Goal: Check status: Check status

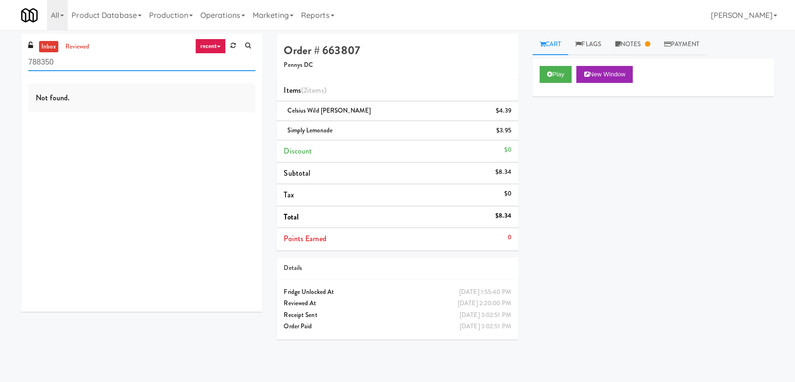
drag, startPoint x: 12, startPoint y: 47, endPoint x: 0, endPoint y: 47, distance: 12.2
click at [0, 47] on div "inbox reviewed recent all unclear take inventory issue suspicious failed recent…" at bounding box center [397, 206] width 795 height 344
paste input "Point 225 - Cooler"
click at [247, 120] on div "Not found." at bounding box center [141, 193] width 241 height 235
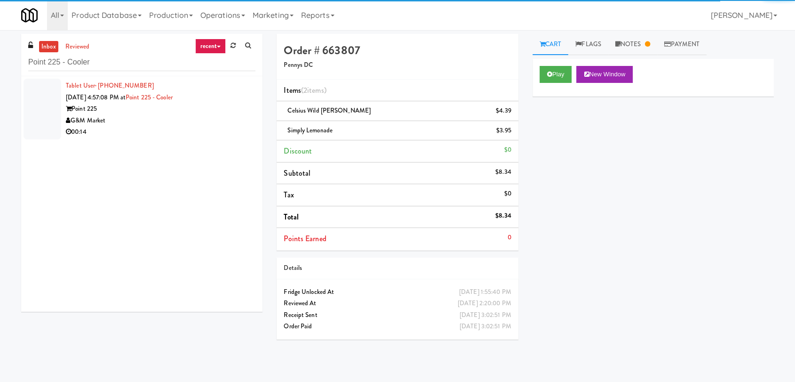
click at [225, 114] on div "Point 225" at bounding box center [161, 109] width 190 height 12
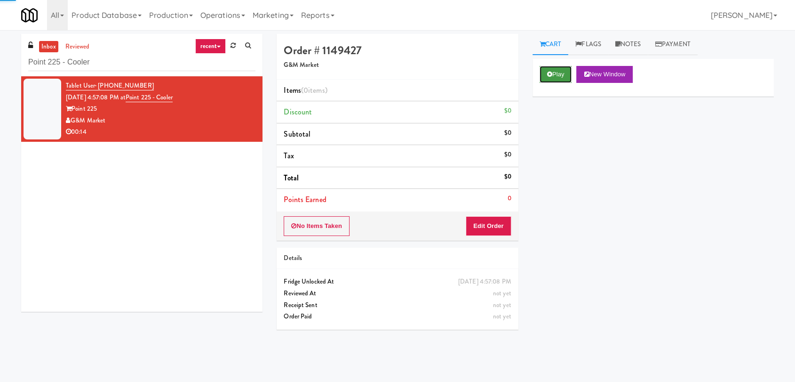
click at [555, 77] on button "Play" at bounding box center [556, 74] width 32 height 17
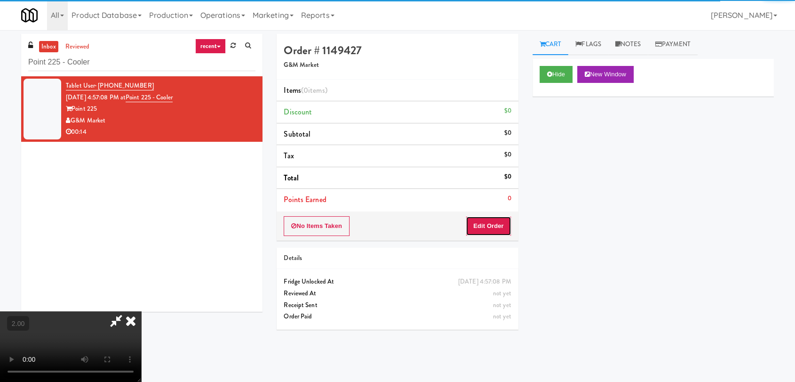
click at [492, 220] on button "Edit Order" at bounding box center [489, 226] width 46 height 20
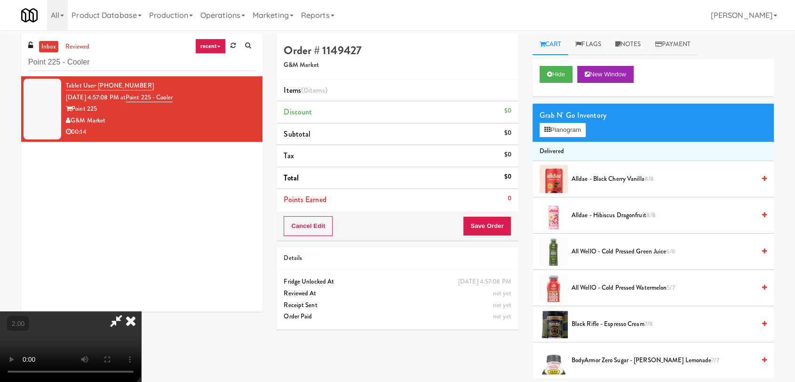
click at [141, 311] on video at bounding box center [70, 346] width 141 height 71
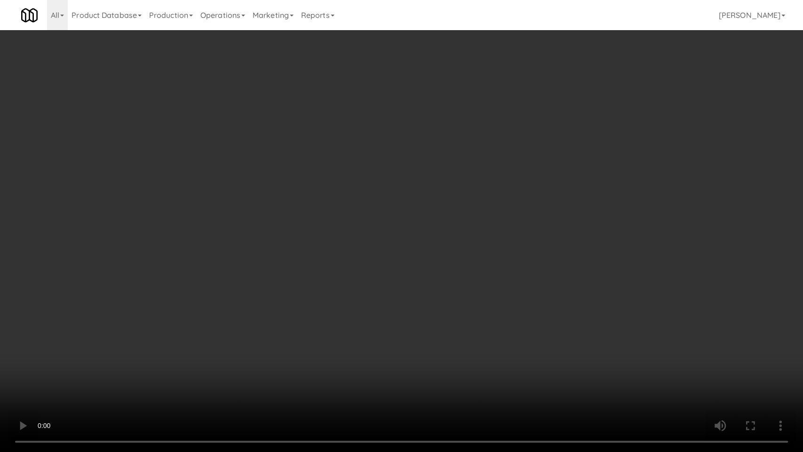
click at [289, 260] on video at bounding box center [401, 226] width 803 height 452
click at [361, 271] on video at bounding box center [401, 226] width 803 height 452
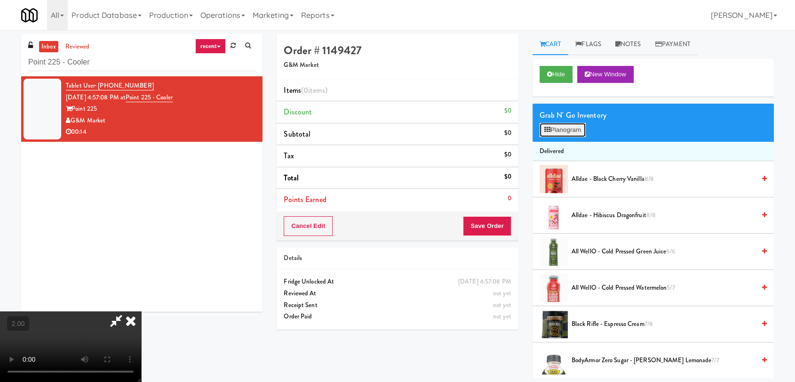
click at [567, 130] on button "Planogram" at bounding box center [563, 130] width 46 height 14
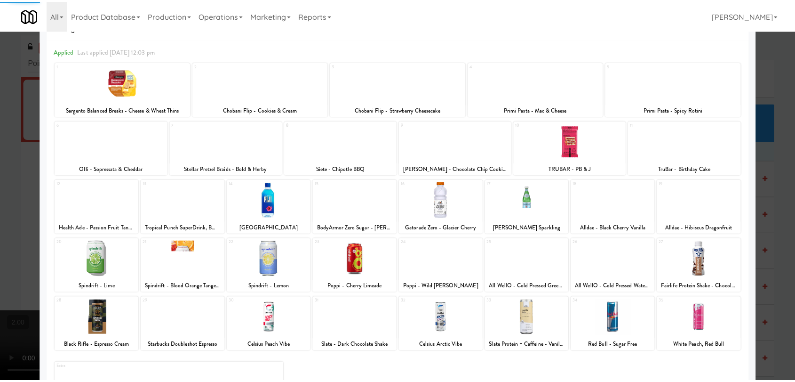
scroll to position [80, 0]
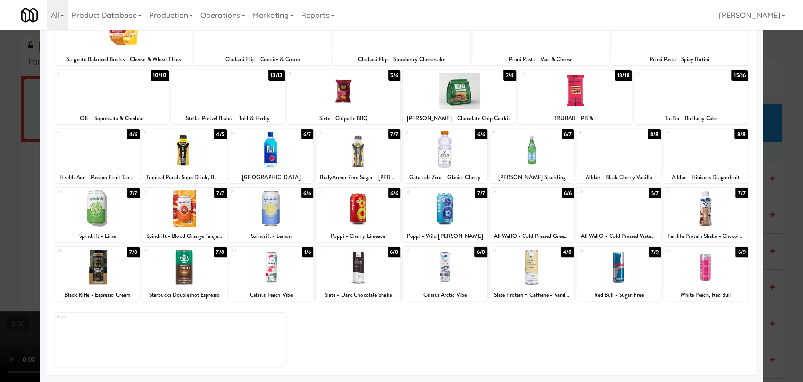
click at [459, 266] on div at bounding box center [445, 267] width 85 height 36
click at [0, 183] on div at bounding box center [401, 191] width 803 height 382
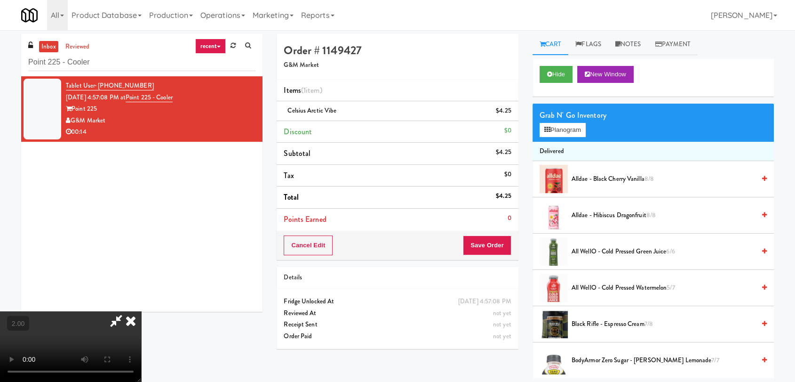
click at [141, 311] on icon at bounding box center [130, 320] width 21 height 19
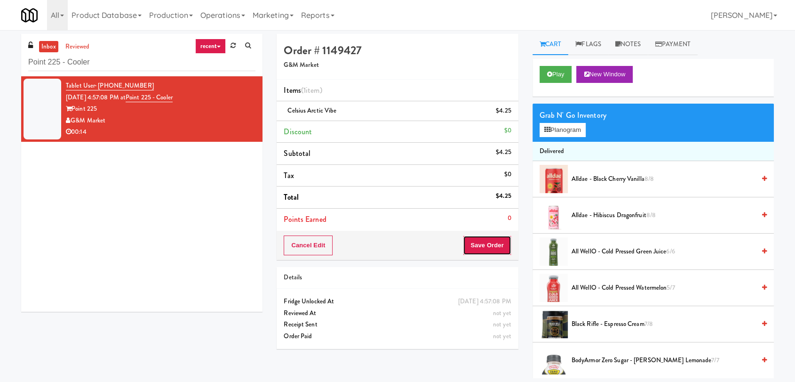
click at [490, 242] on button "Save Order" at bounding box center [487, 245] width 48 height 20
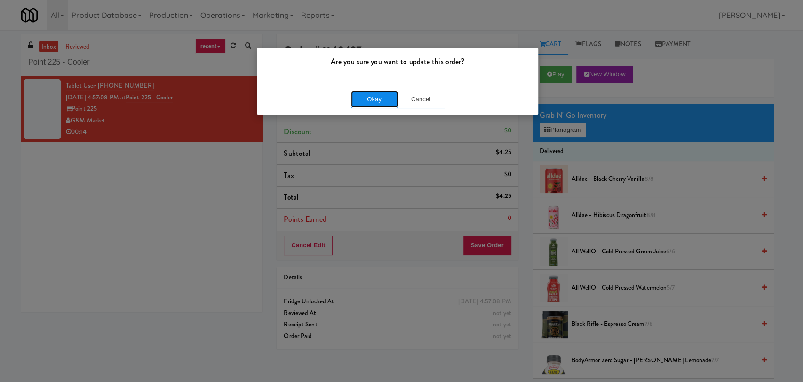
click at [378, 98] on button "Okay" at bounding box center [374, 99] width 47 height 17
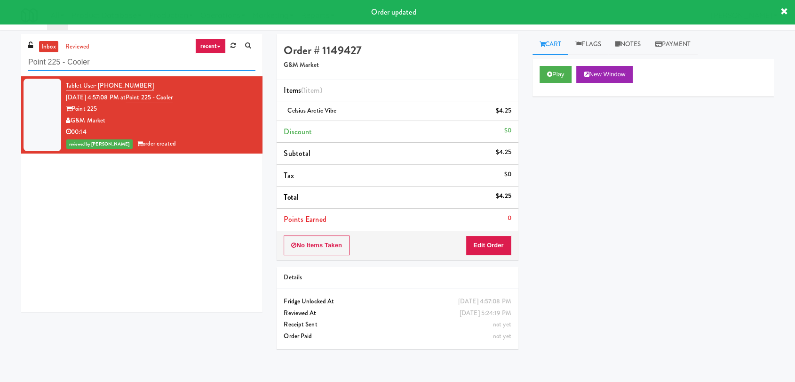
drag, startPoint x: 120, startPoint y: 66, endPoint x: 0, endPoint y: 65, distance: 119.5
click at [0, 65] on div "inbox reviewed recent all unclear take inventory issue suspicious failed recent…" at bounding box center [397, 206] width 795 height 344
paste input "Kado - Combo"
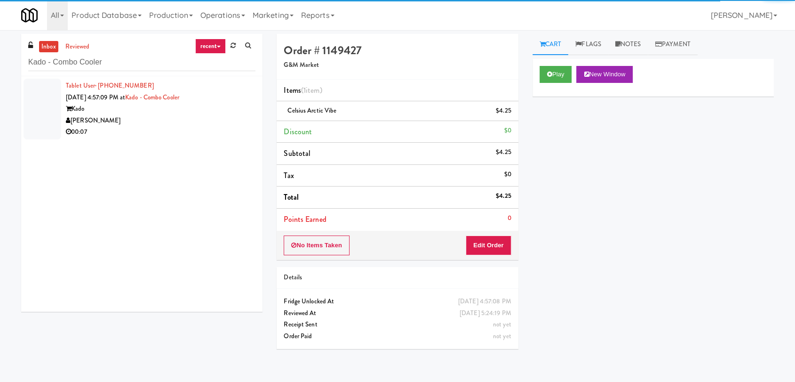
click at [229, 122] on div "[PERSON_NAME]" at bounding box center [161, 121] width 190 height 12
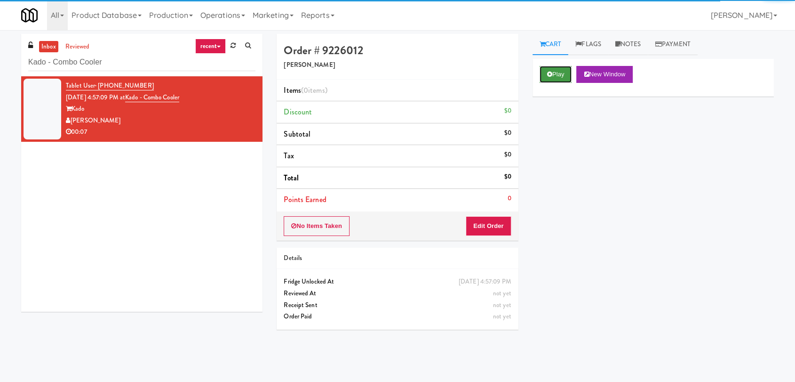
click at [568, 72] on button "Play" at bounding box center [556, 74] width 32 height 17
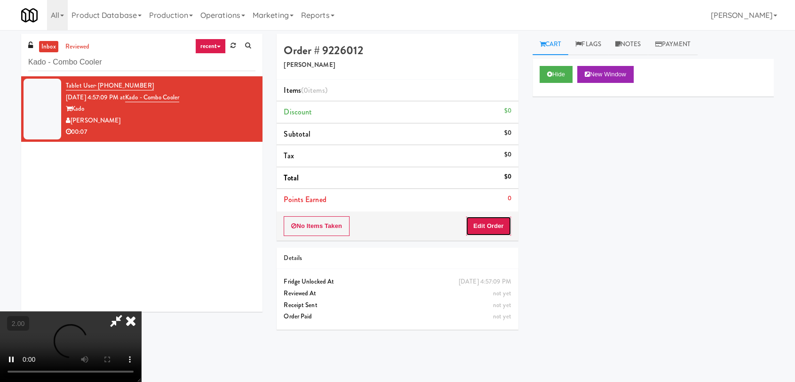
click at [497, 229] on button "Edit Order" at bounding box center [489, 226] width 46 height 20
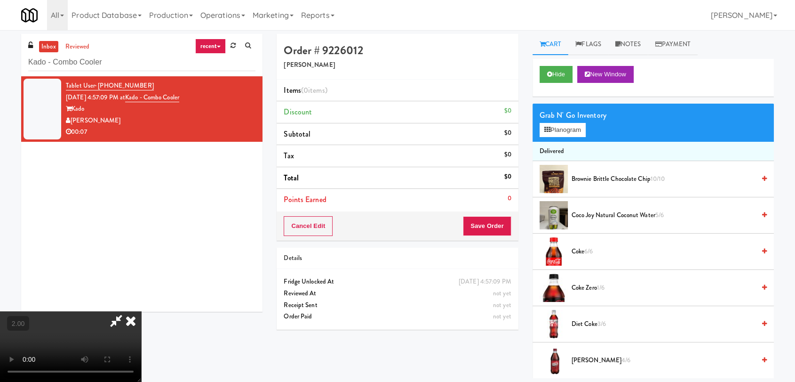
click at [141, 311] on video at bounding box center [70, 346] width 141 height 71
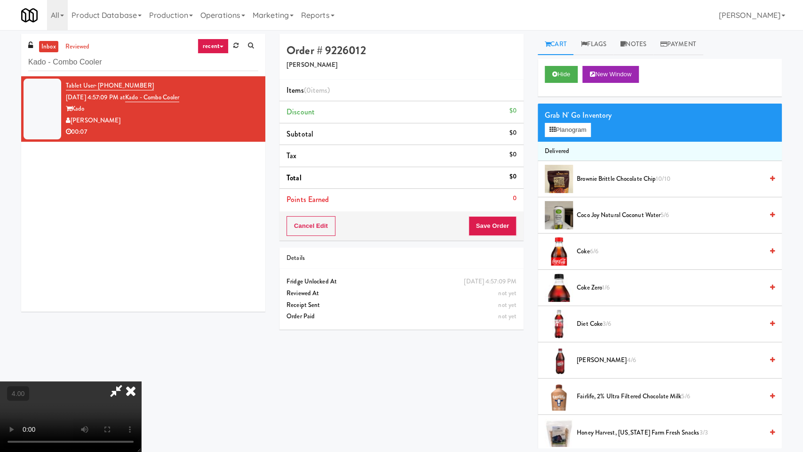
click at [141, 381] on video at bounding box center [70, 416] width 141 height 71
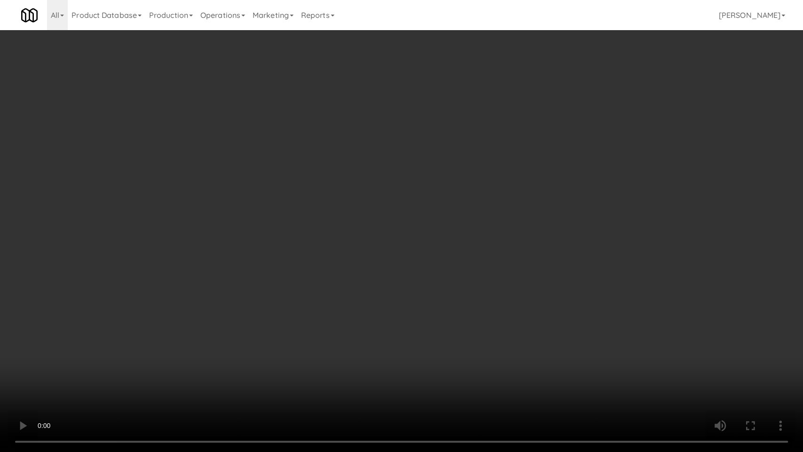
click at [262, 329] on video at bounding box center [401, 226] width 803 height 452
click at [321, 331] on video at bounding box center [401, 226] width 803 height 452
drag, startPoint x: 321, startPoint y: 331, endPoint x: 333, endPoint y: 279, distance: 53.9
click at [321, 331] on video at bounding box center [401, 226] width 803 height 452
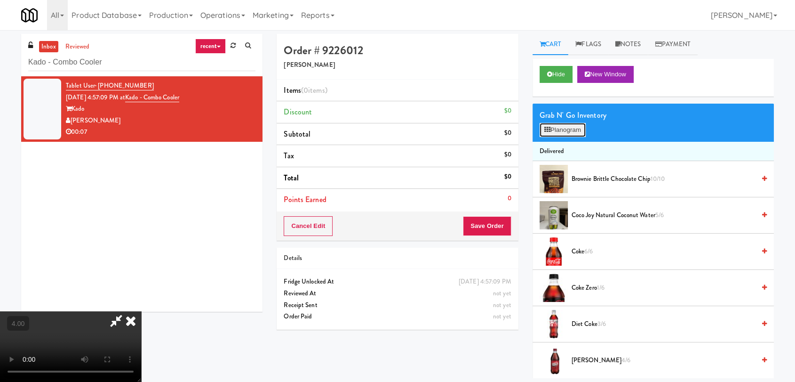
click at [550, 127] on button "Planogram" at bounding box center [563, 130] width 46 height 14
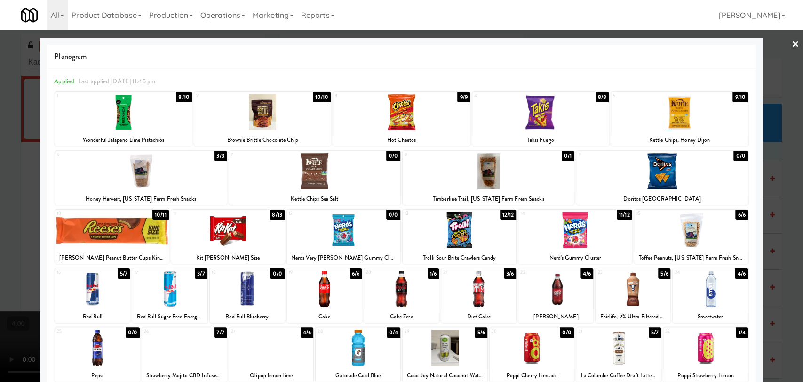
click at [471, 282] on div at bounding box center [478, 289] width 75 height 36
click at [12, 126] on div at bounding box center [401, 191] width 803 height 382
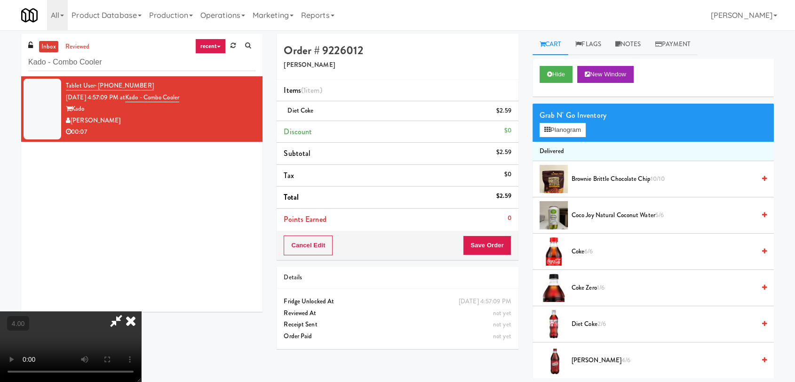
click at [141, 311] on icon at bounding box center [130, 320] width 21 height 19
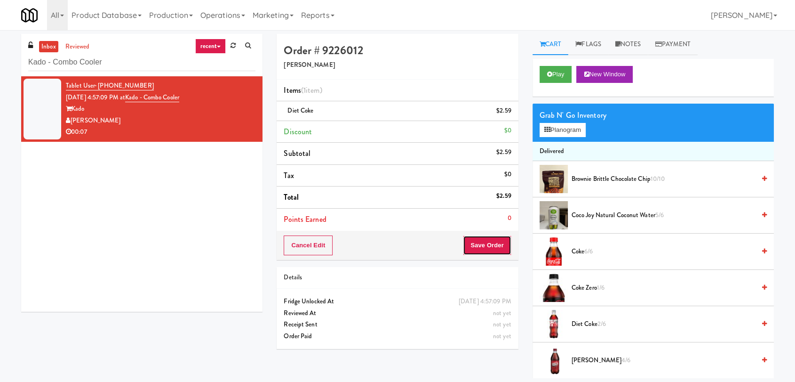
click at [484, 248] on button "Save Order" at bounding box center [487, 245] width 48 height 20
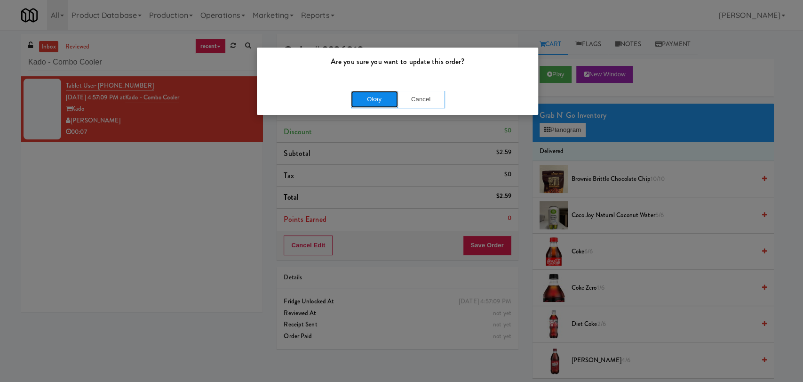
click at [390, 100] on button "Okay" at bounding box center [374, 99] width 47 height 17
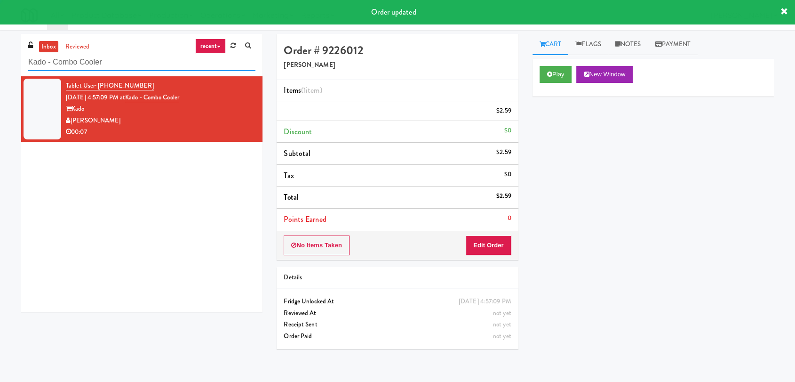
drag, startPoint x: 137, startPoint y: 60, endPoint x: 0, endPoint y: 69, distance: 137.7
click at [0, 69] on div "inbox reviewed recent all unclear take inventory issue suspicious failed recent…" at bounding box center [397, 206] width 795 height 344
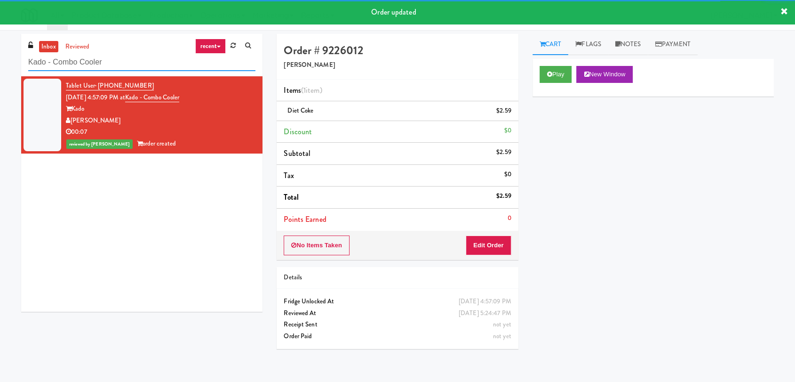
paste input "2775 - Cooler Right"
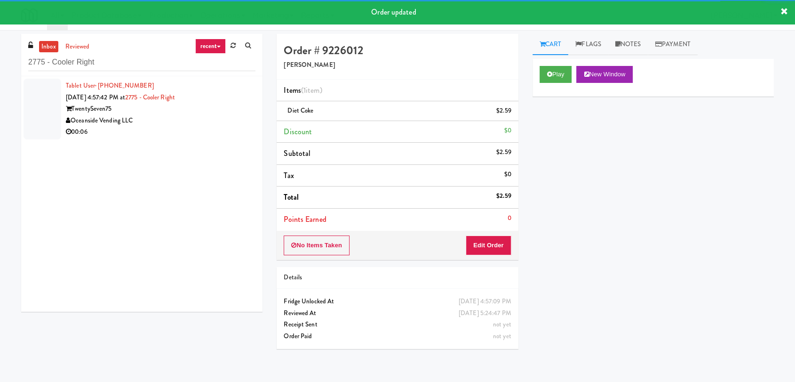
click at [214, 126] on div "00:06" at bounding box center [161, 132] width 190 height 12
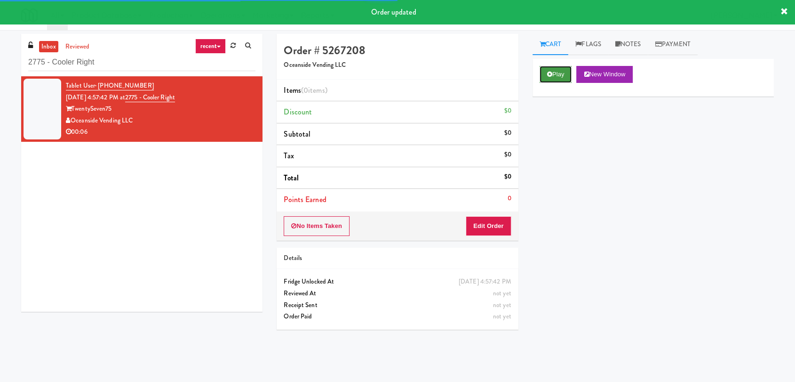
click at [549, 75] on icon at bounding box center [549, 74] width 5 height 6
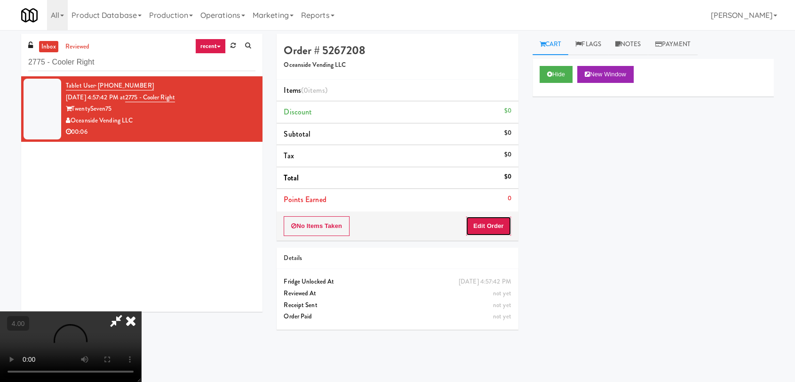
click at [486, 227] on button "Edit Order" at bounding box center [489, 226] width 46 height 20
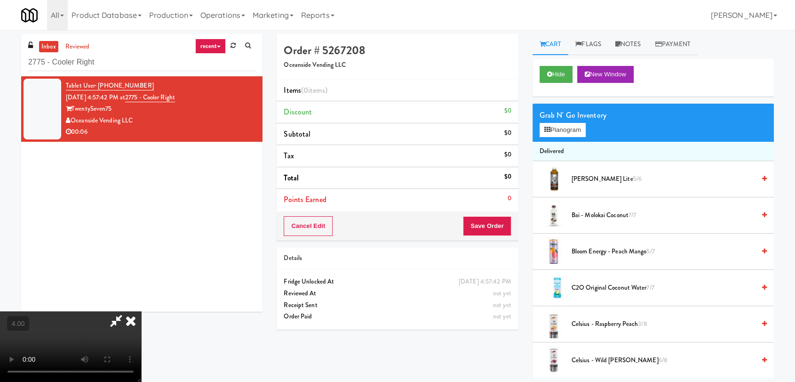
click at [141, 311] on video at bounding box center [70, 346] width 141 height 71
click at [549, 76] on icon at bounding box center [549, 74] width 5 height 6
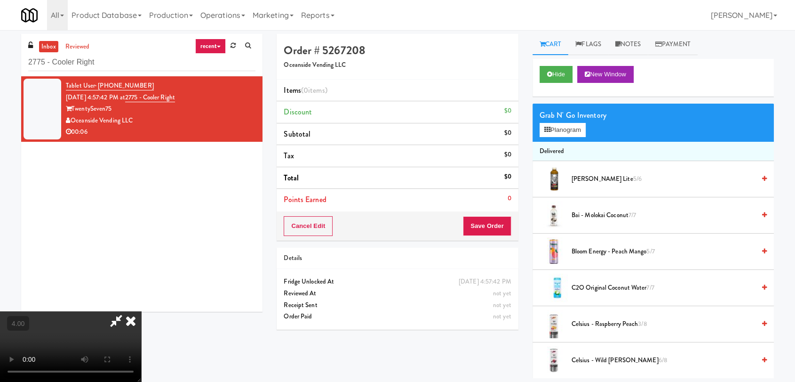
click at [141, 311] on video at bounding box center [70, 346] width 141 height 71
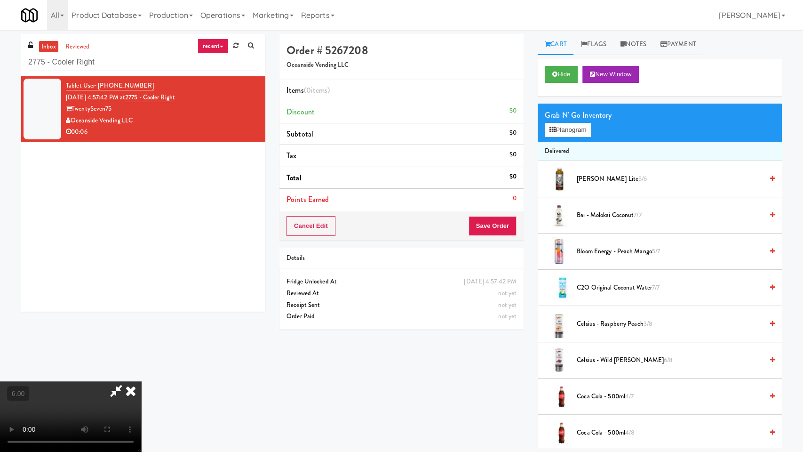
click at [141, 381] on video at bounding box center [70, 416] width 141 height 71
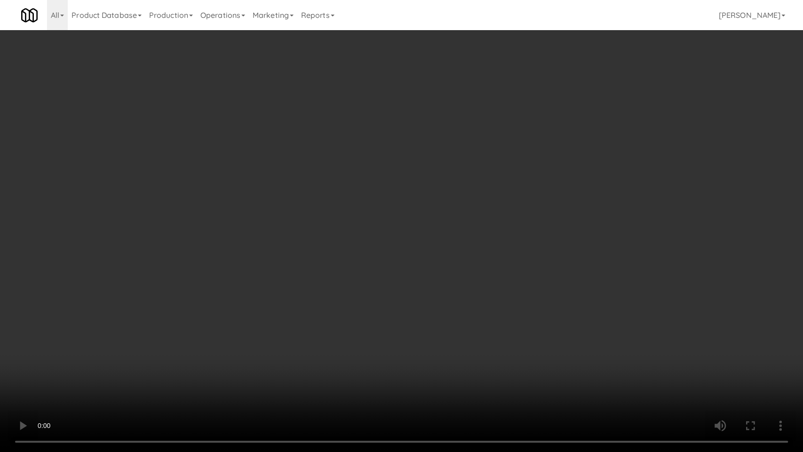
click at [356, 296] on video at bounding box center [401, 226] width 803 height 452
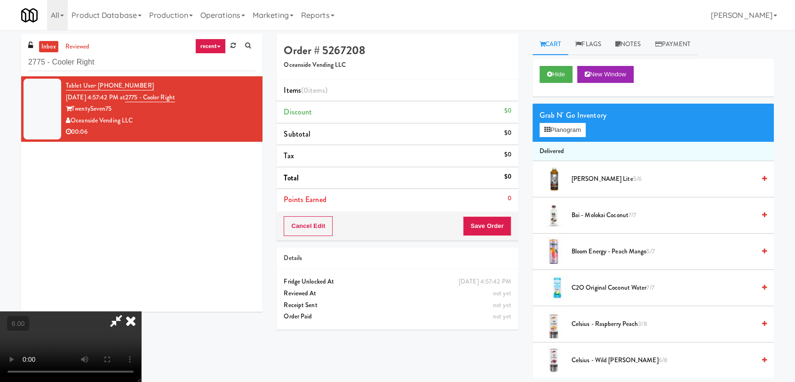
click at [594, 180] on span "Arnold Palmer Lite 5/6" at bounding box center [664, 179] width 184 height 12
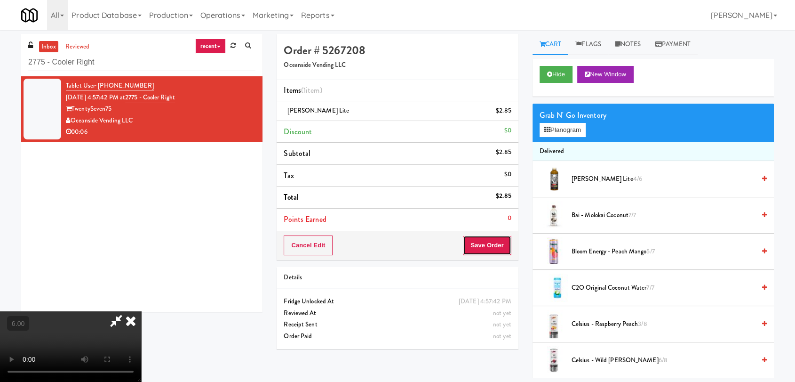
click at [500, 251] on button "Save Order" at bounding box center [487, 245] width 48 height 20
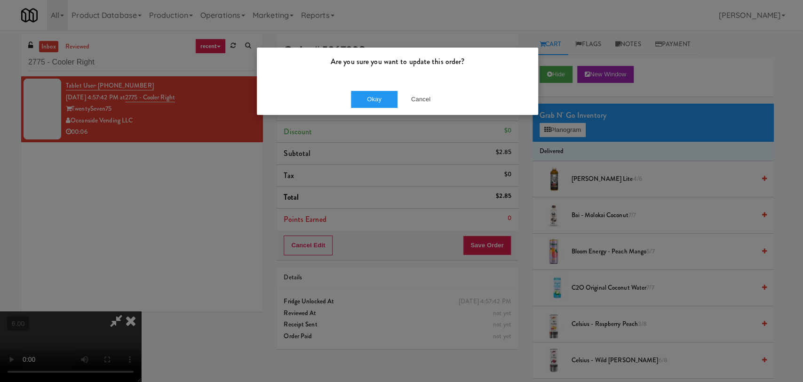
click at [371, 108] on div "Okay Cancel" at bounding box center [397, 99] width 281 height 32
click at [386, 99] on button "Okay" at bounding box center [374, 99] width 47 height 17
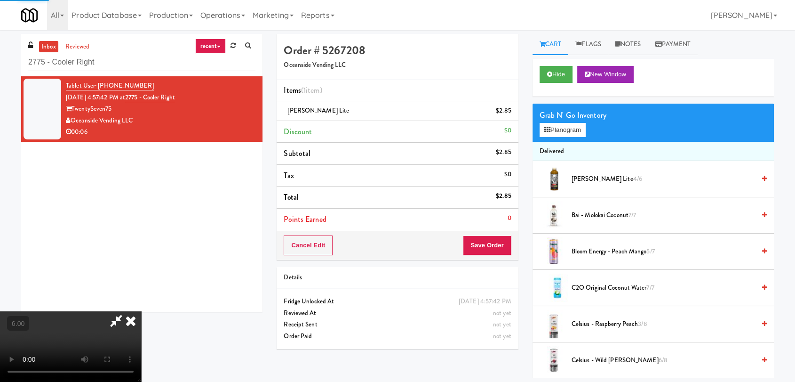
click at [141, 311] on icon at bounding box center [130, 320] width 21 height 19
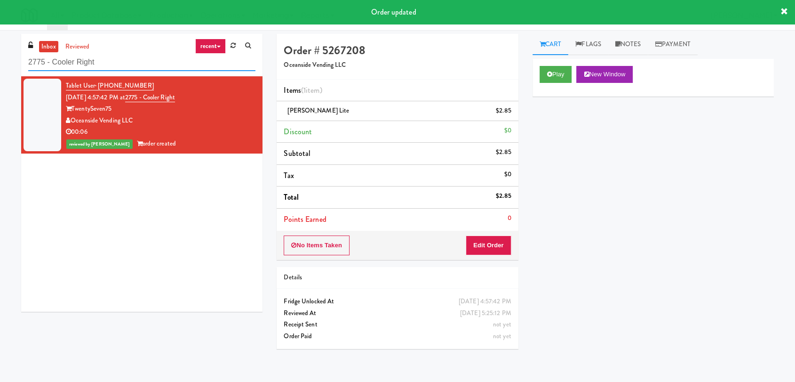
drag, startPoint x: 98, startPoint y: 59, endPoint x: 0, endPoint y: 69, distance: 98.8
click at [0, 69] on div "inbox reviewed recent all unclear take inventory issue suspicious failed recent…" at bounding box center [397, 206] width 795 height 344
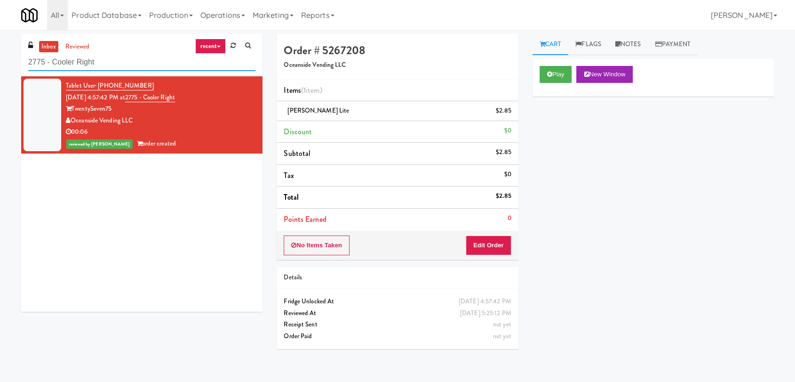
drag, startPoint x: 107, startPoint y: 61, endPoint x: 0, endPoint y: 68, distance: 107.5
click at [0, 68] on div "inbox reviewed recent all unclear take inventory issue suspicious failed recent…" at bounding box center [397, 206] width 795 height 344
paste input "Vela - Pantry -"
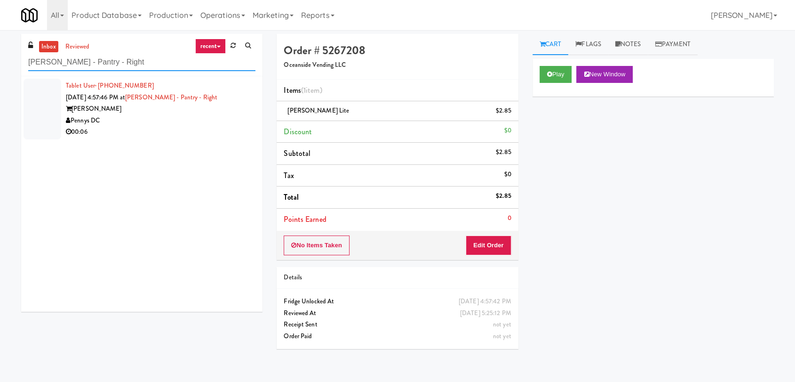
type input "Vela - Pantry - Right"
click at [203, 118] on div "Pennys DC" at bounding box center [161, 121] width 190 height 12
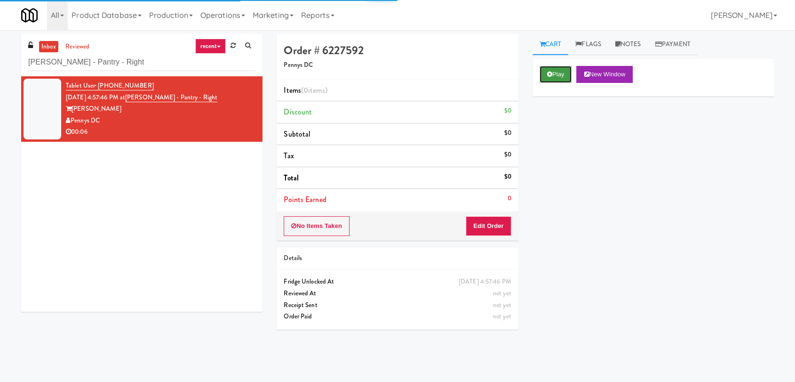
click at [558, 79] on button "Play" at bounding box center [556, 74] width 32 height 17
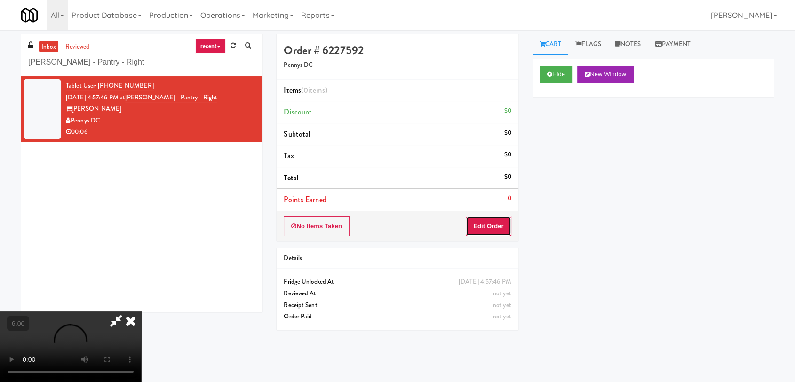
click at [497, 232] on button "Edit Order" at bounding box center [489, 226] width 46 height 20
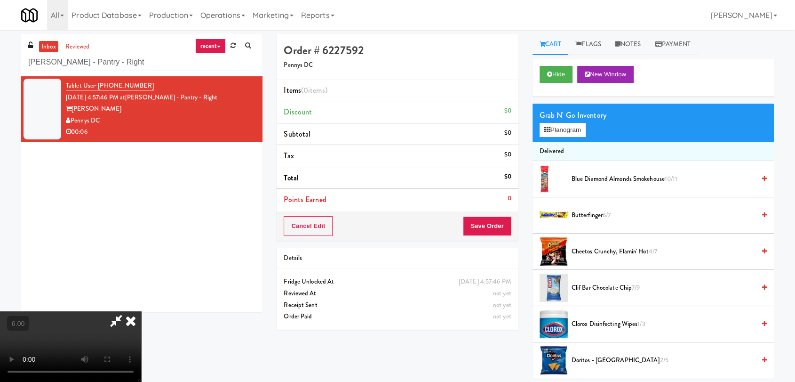
click at [96, 311] on video at bounding box center [70, 346] width 141 height 71
click at [141, 311] on video at bounding box center [70, 346] width 141 height 71
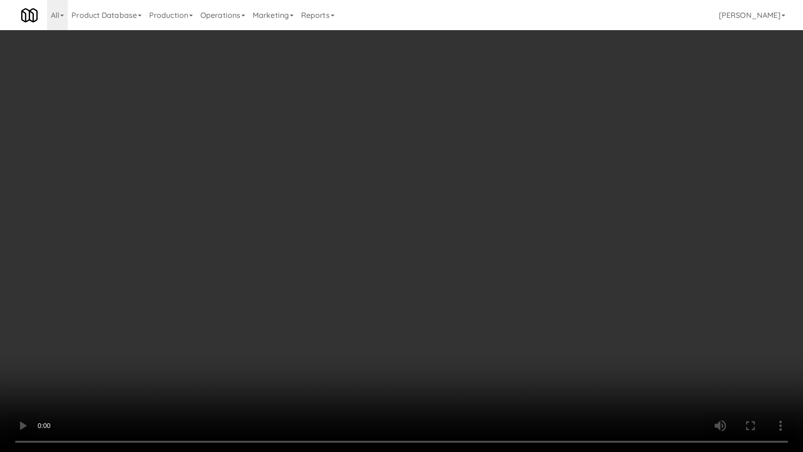
click at [180, 348] on video at bounding box center [401, 226] width 803 height 452
click at [224, 342] on video at bounding box center [401, 226] width 803 height 452
click at [124, 374] on video at bounding box center [401, 226] width 803 height 452
click at [206, 355] on video at bounding box center [401, 226] width 803 height 452
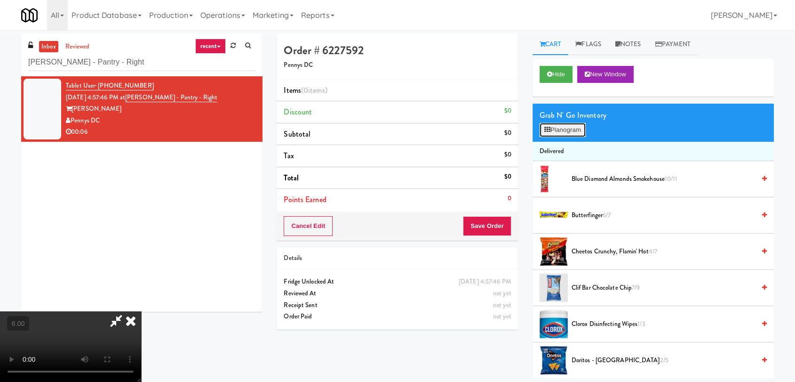
click at [557, 129] on button "Planogram" at bounding box center [563, 130] width 46 height 14
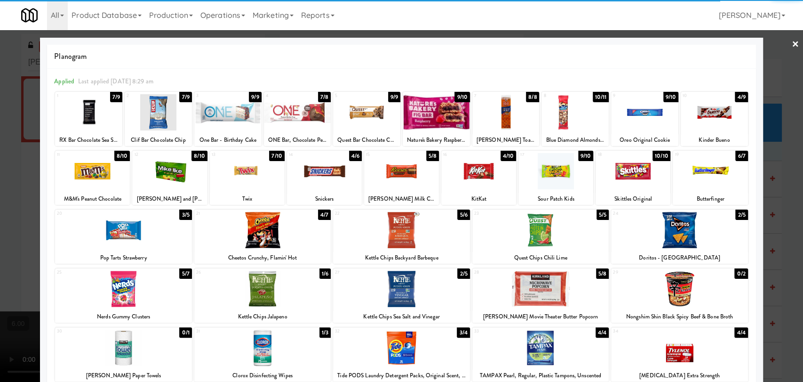
click at [295, 118] on div at bounding box center [297, 112] width 67 height 36
click at [0, 118] on div at bounding box center [401, 191] width 803 height 382
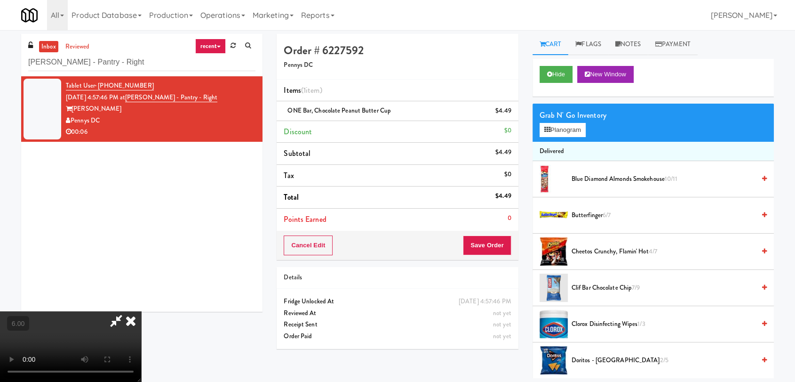
click at [460, 30] on div "All 325 Vending https://classic.micromart.com/vision-orders/788350?operator_id=…" at bounding box center [397, 15] width 753 height 30
click at [141, 311] on icon at bounding box center [130, 320] width 21 height 19
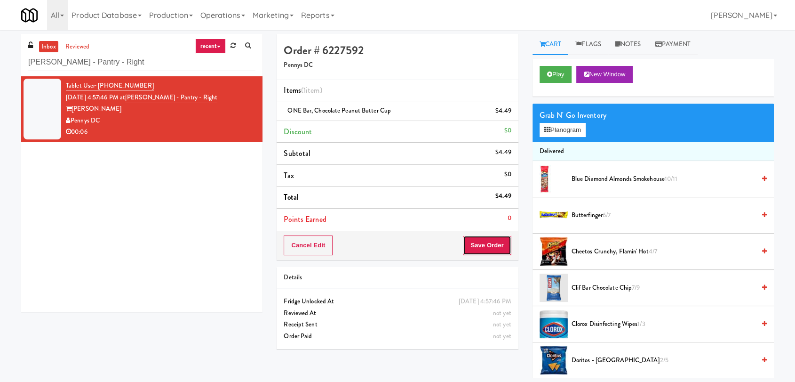
click at [493, 241] on button "Save Order" at bounding box center [487, 245] width 48 height 20
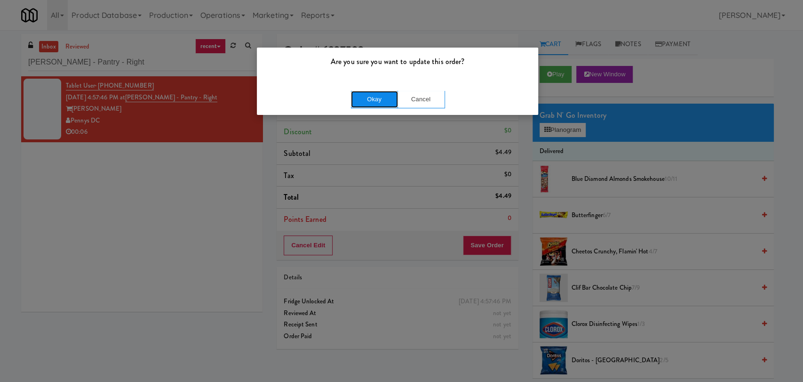
click at [371, 96] on button "Okay" at bounding box center [374, 99] width 47 height 17
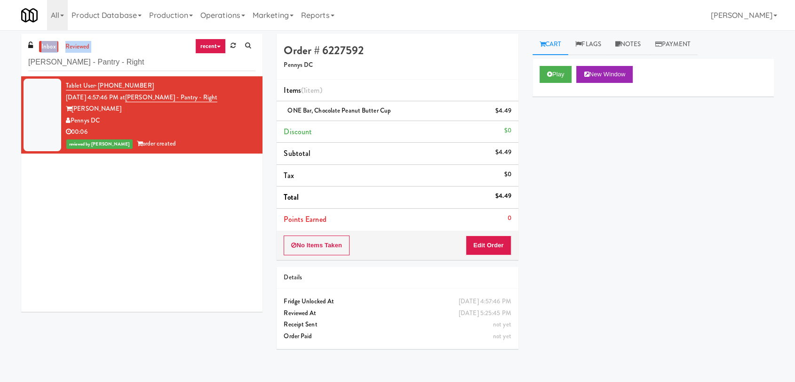
drag, startPoint x: 111, startPoint y: 50, endPoint x: 0, endPoint y: 41, distance: 110.9
click at [0, 41] on div "inbox reviewed recent all unclear take inventory issue suspicious failed recent…" at bounding box center [397, 206] width 795 height 344
drag, startPoint x: 70, startPoint y: 58, endPoint x: 0, endPoint y: 50, distance: 70.6
click at [0, 50] on div "inbox reviewed recent all unclear take inventory issue suspicious failed recent…" at bounding box center [397, 206] width 795 height 344
paste input "800 Penn-Fridge"
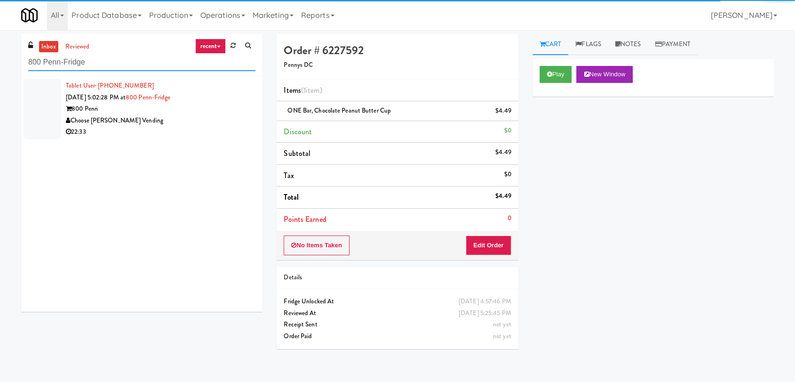
type input "800 Penn-Fridge"
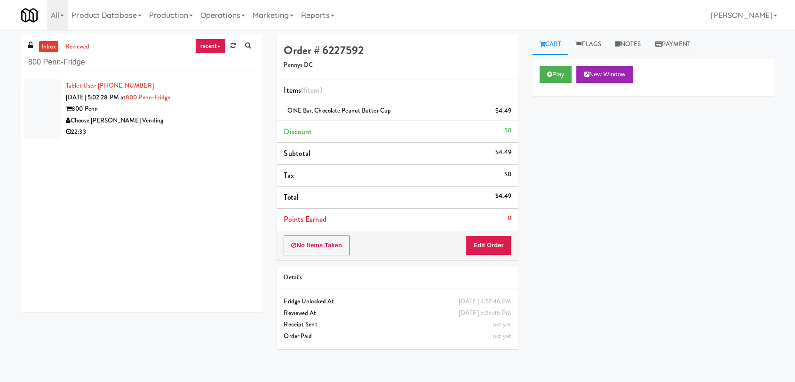
click at [224, 132] on div "22:33" at bounding box center [161, 132] width 190 height 12
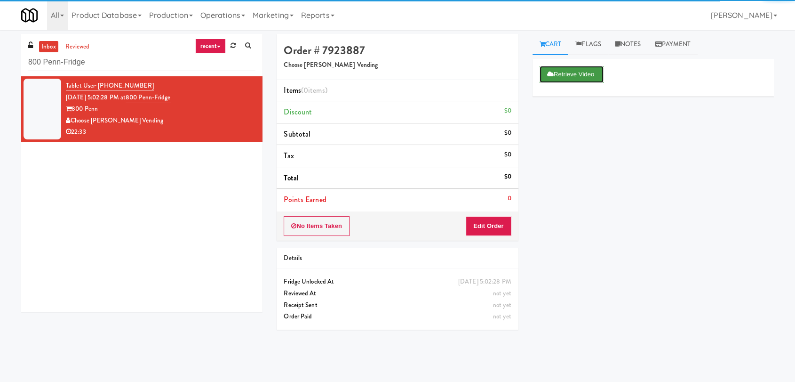
click at [581, 82] on button "Retrieve Video" at bounding box center [572, 74] width 64 height 17
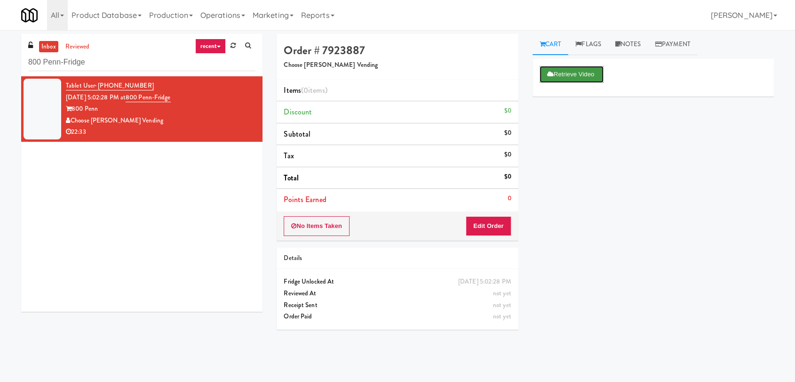
click at [569, 74] on button "Retrieve Video" at bounding box center [572, 74] width 64 height 17
click at [646, 39] on link "Notes" at bounding box center [628, 44] width 40 height 21
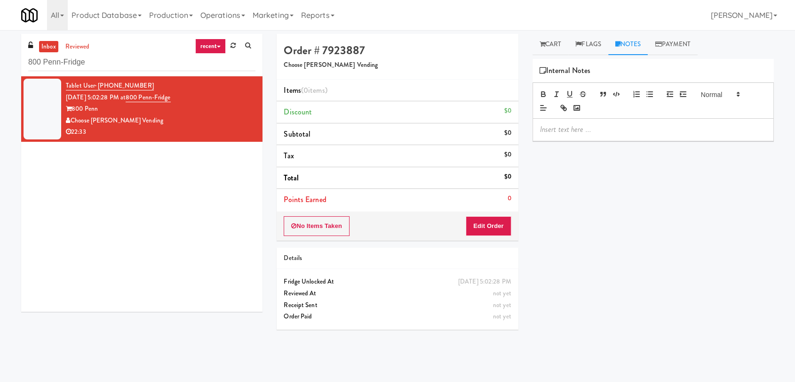
click at [631, 119] on div at bounding box center [653, 130] width 240 height 22
click at [636, 136] on div at bounding box center [653, 130] width 240 height 22
drag, startPoint x: 167, startPoint y: 54, endPoint x: 19, endPoint y: 83, distance: 150.2
click at [19, 83] on div "inbox reviewed recent all unclear take inventory issue suspicious failed recent…" at bounding box center [142, 176] width 256 height 285
paste input "Glasshouse Pittsburgh Pantry"
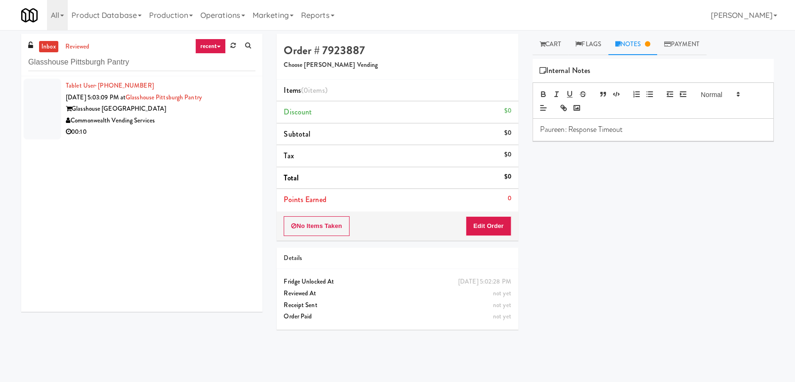
click at [217, 127] on div "00:10" at bounding box center [161, 132] width 190 height 12
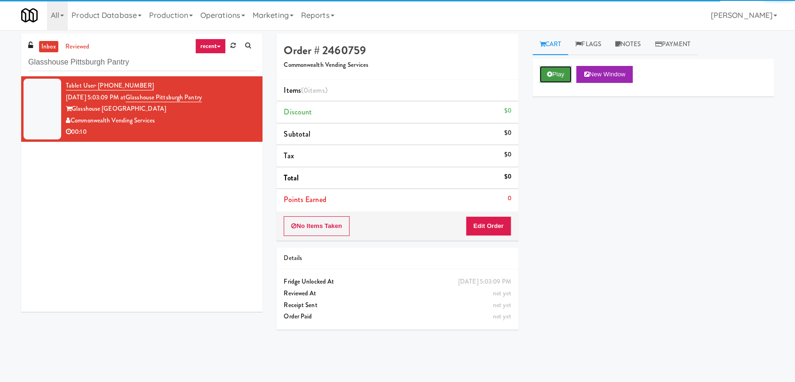
click at [564, 77] on button "Play" at bounding box center [556, 74] width 32 height 17
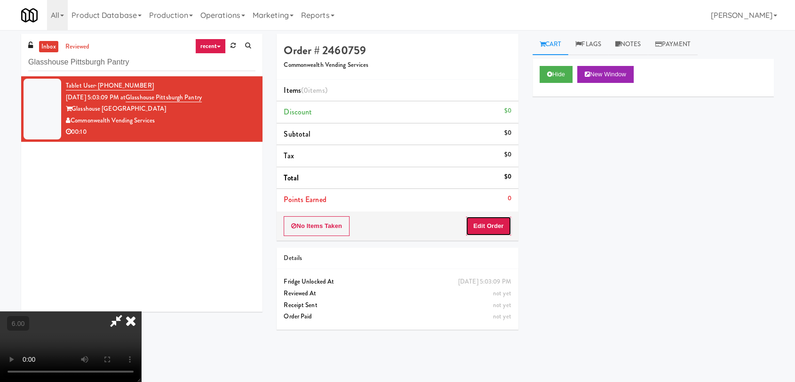
click at [487, 216] on button "Edit Order" at bounding box center [489, 226] width 46 height 20
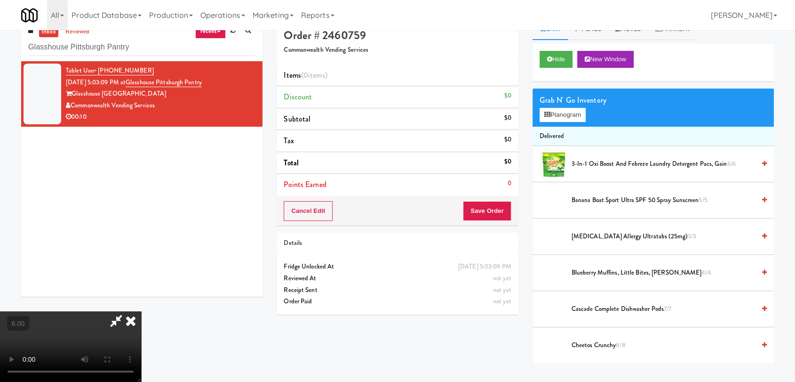
scroll to position [30, 0]
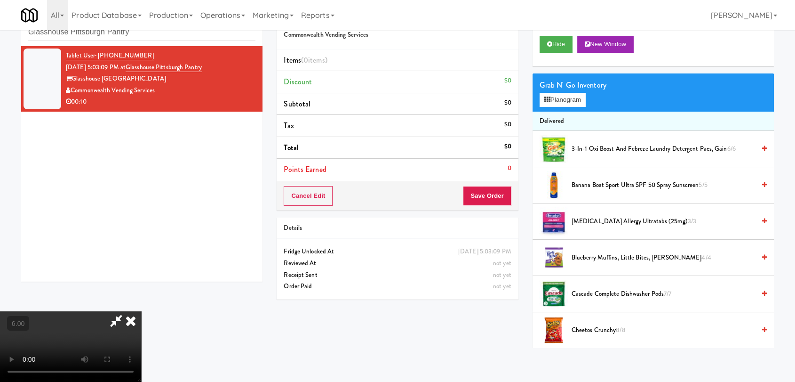
click at [141, 311] on video at bounding box center [70, 346] width 141 height 71
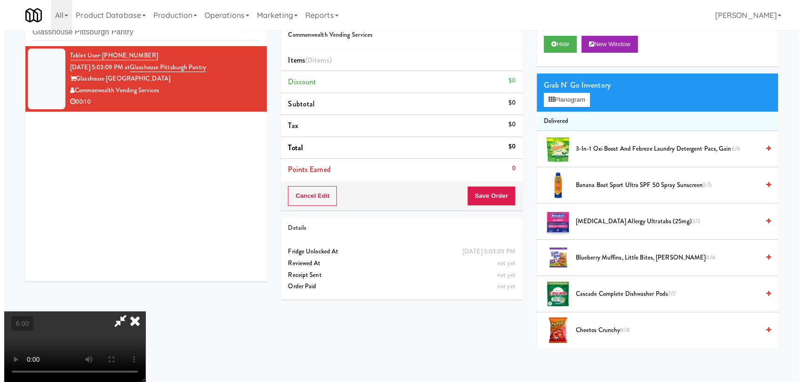
scroll to position [19, 0]
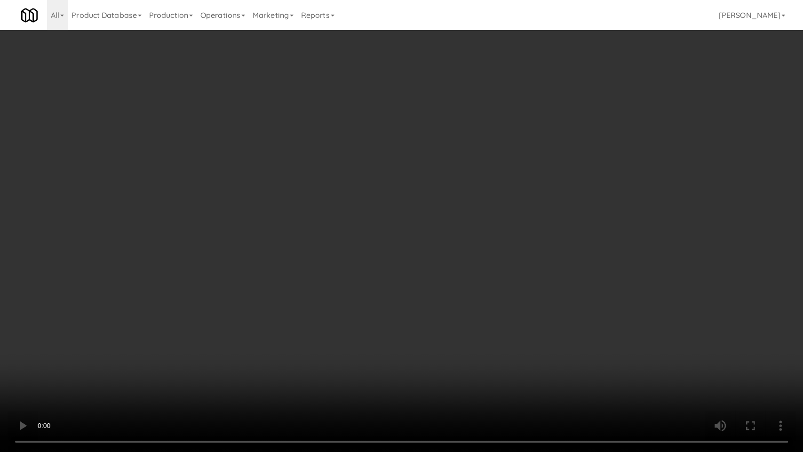
click at [235, 324] on video at bounding box center [401, 226] width 803 height 452
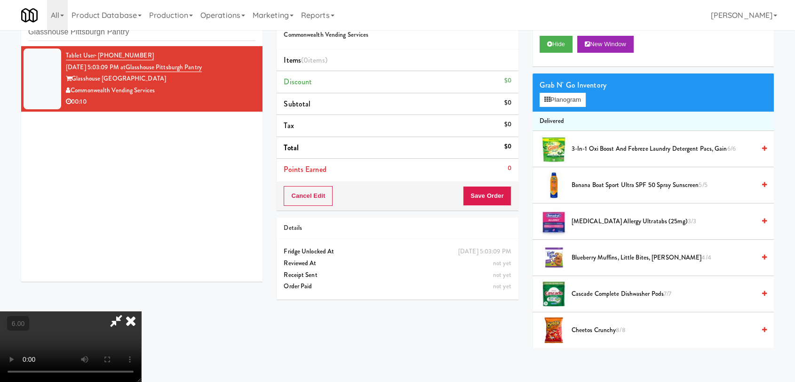
drag, startPoint x: 590, startPoint y: 99, endPoint x: 526, endPoint y: 106, distance: 64.4
click at [589, 99] on div "Grab N' Go Inventory Planogram" at bounding box center [653, 92] width 241 height 38
click at [575, 99] on button "Planogram" at bounding box center [563, 100] width 46 height 14
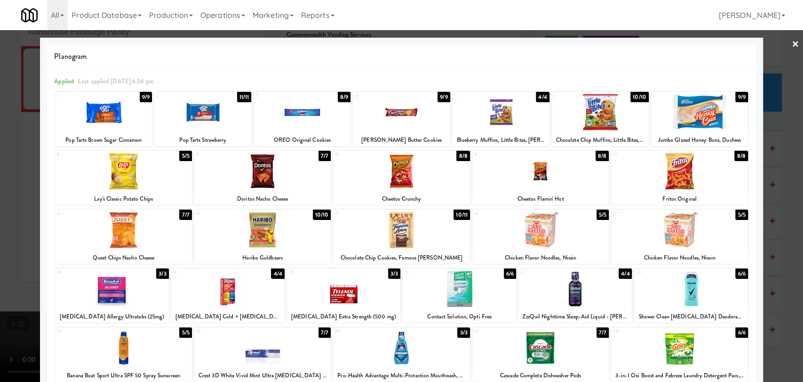
click at [415, 118] on div at bounding box center [401, 112] width 97 height 36
click at [411, 167] on div at bounding box center [401, 171] width 136 height 36
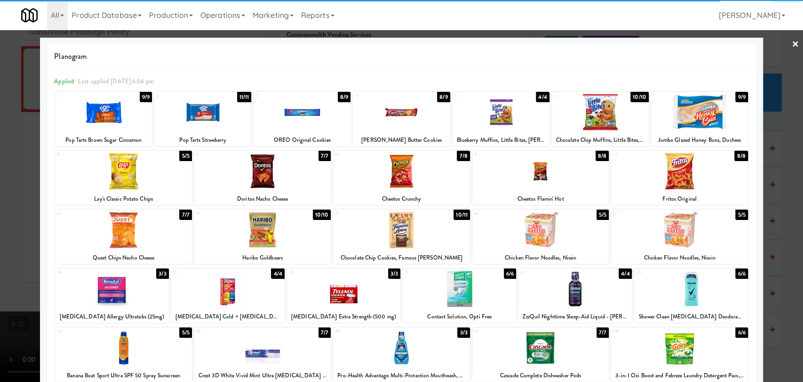
click at [0, 131] on div at bounding box center [401, 191] width 803 height 382
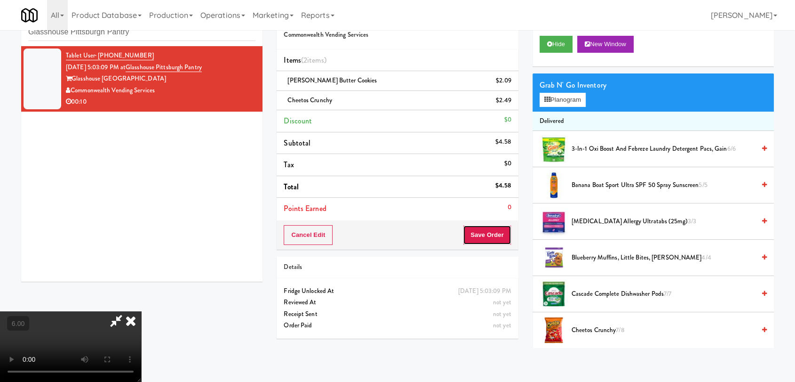
click at [498, 236] on button "Save Order" at bounding box center [487, 235] width 48 height 20
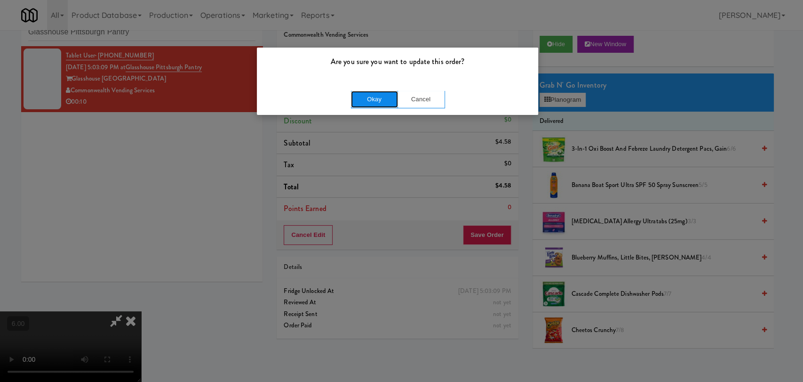
click at [367, 103] on button "Okay" at bounding box center [374, 99] width 47 height 17
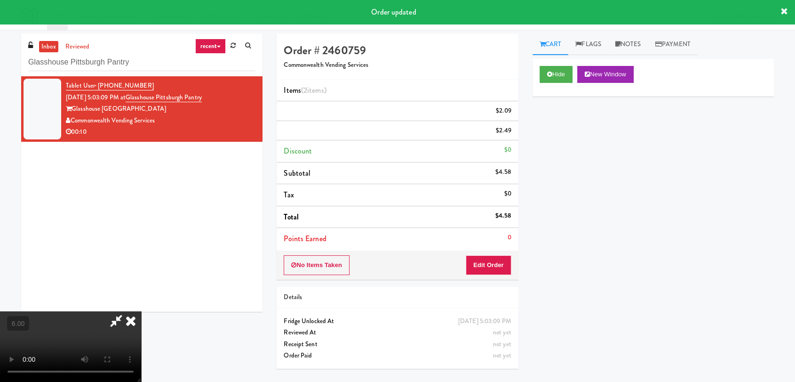
click at [141, 311] on icon at bounding box center [130, 320] width 21 height 19
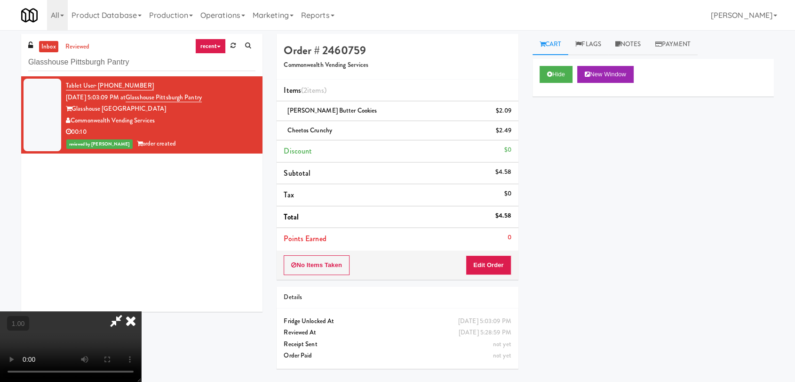
click at [141, 311] on icon at bounding box center [130, 320] width 21 height 19
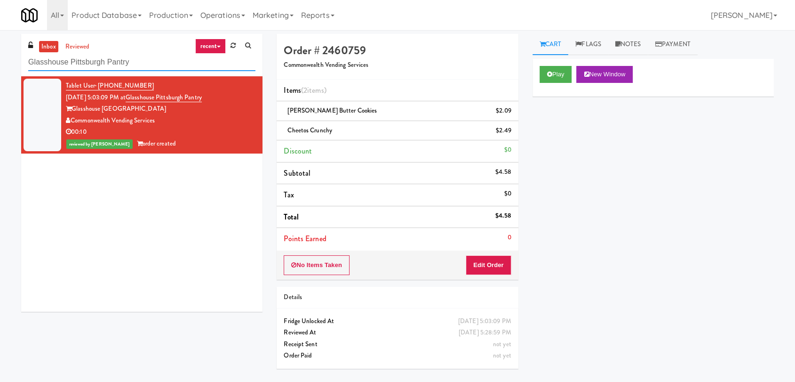
paste input "Combo Cooler"
drag, startPoint x: 192, startPoint y: 65, endPoint x: 0, endPoint y: 48, distance: 193.3
click at [0, 48] on div "inbox reviewed recent all unclear take inventory issue suspicious failed recent…" at bounding box center [397, 206] width 795 height 344
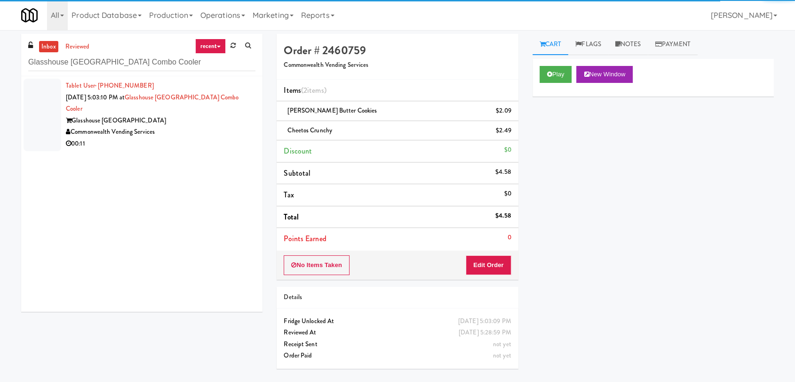
click at [198, 115] on div "Glasshouse Pittsburgh" at bounding box center [161, 121] width 190 height 12
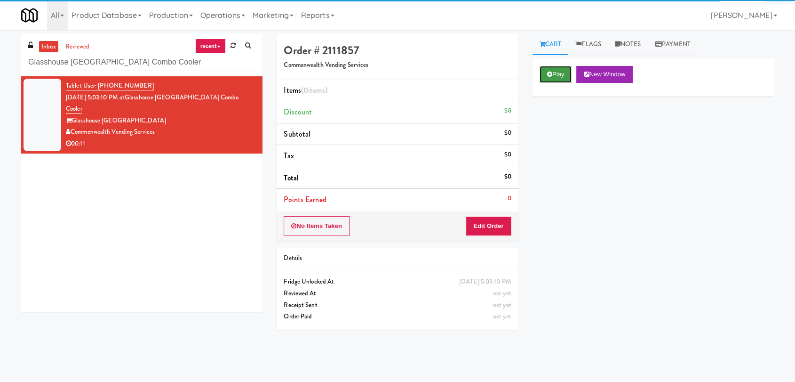
click at [550, 81] on button "Play" at bounding box center [556, 74] width 32 height 17
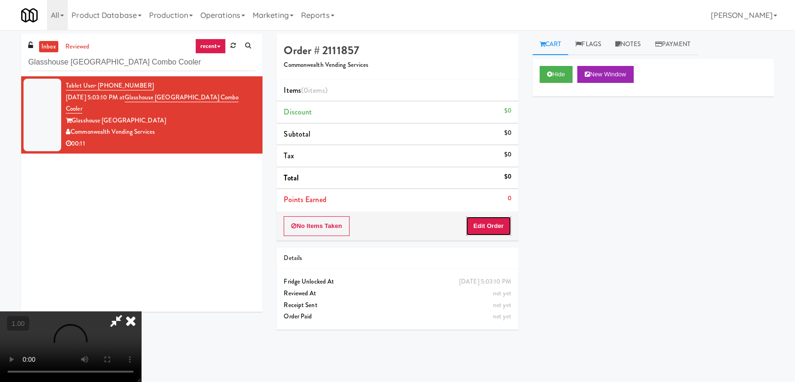
click at [479, 228] on button "Edit Order" at bounding box center [489, 226] width 46 height 20
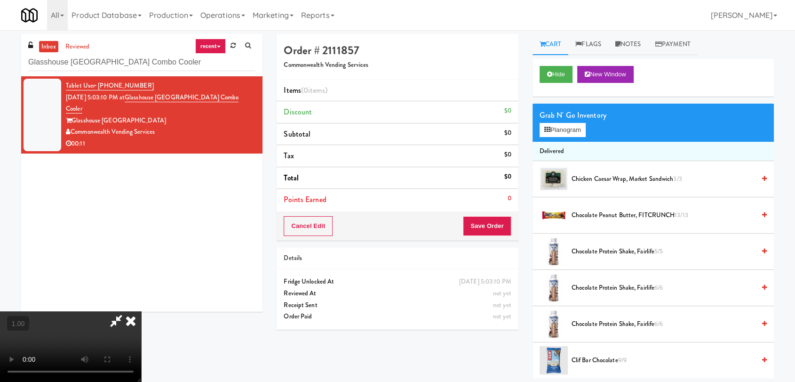
click at [141, 311] on video at bounding box center [70, 346] width 141 height 71
drag, startPoint x: 288, startPoint y: 173, endPoint x: 306, endPoint y: 288, distance: 116.3
click at [141, 311] on video at bounding box center [70, 346] width 141 height 71
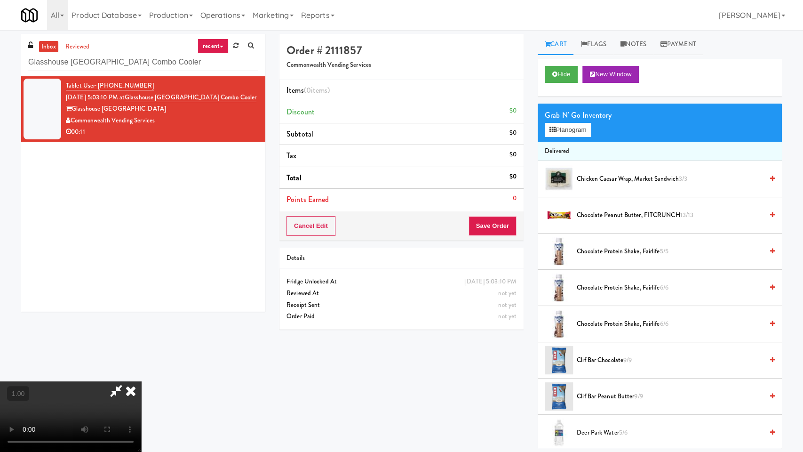
click at [141, 381] on video at bounding box center [70, 416] width 141 height 71
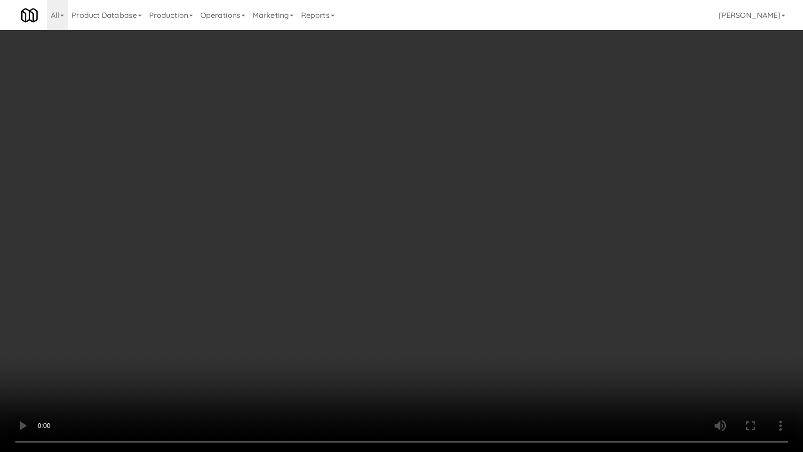
click at [318, 351] on video at bounding box center [401, 226] width 803 height 452
click at [319, 374] on video at bounding box center [401, 226] width 803 height 452
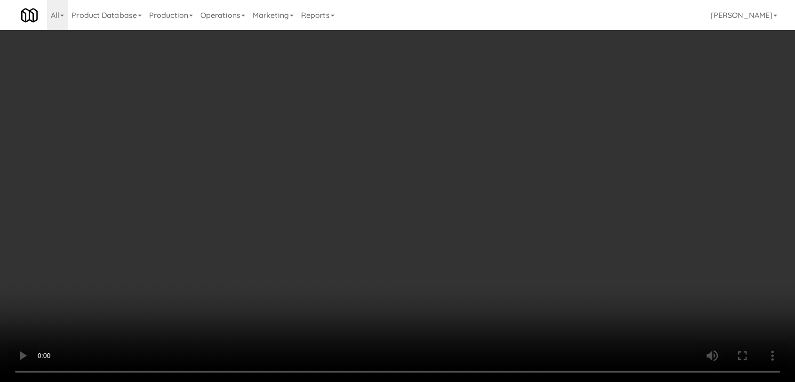
click at [319, 328] on video at bounding box center [397, 191] width 795 height 382
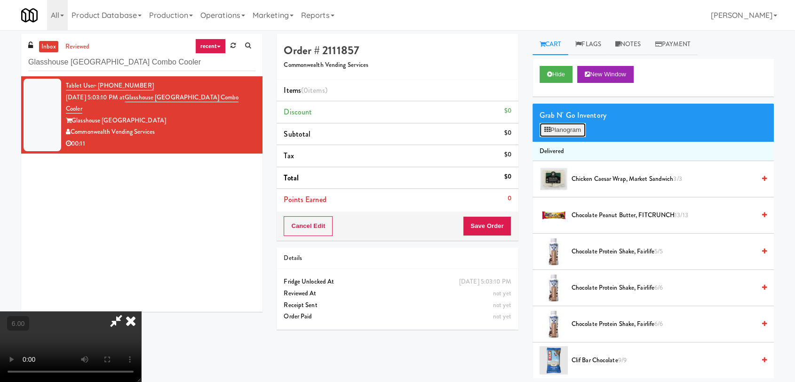
click at [575, 124] on button "Planogram" at bounding box center [563, 130] width 46 height 14
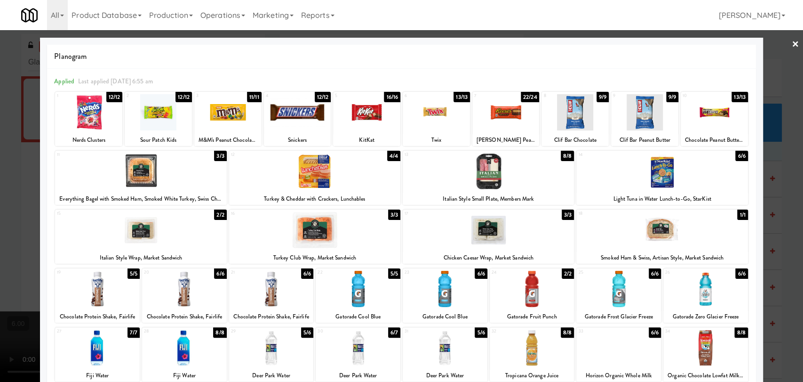
click at [319, 118] on div at bounding box center [297, 112] width 67 height 36
click at [375, 119] on div at bounding box center [366, 112] width 67 height 36
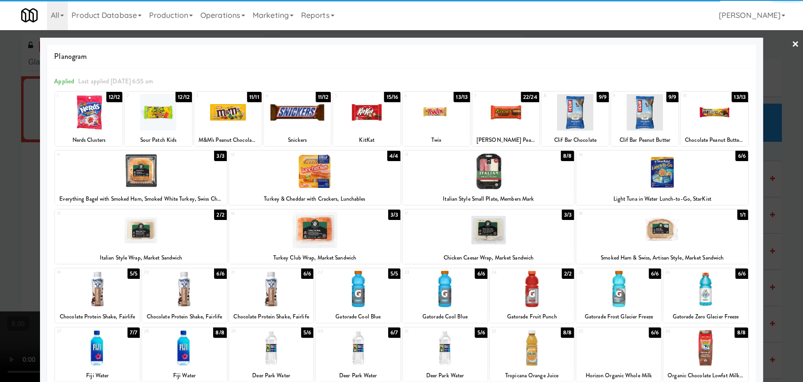
click at [0, 166] on div at bounding box center [401, 191] width 803 height 382
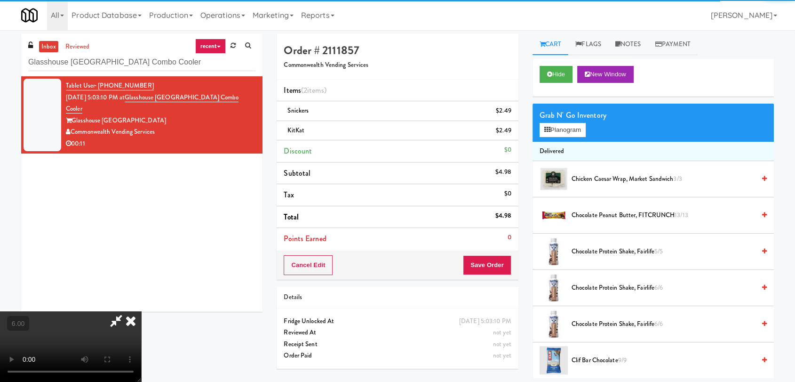
click at [88, 311] on video at bounding box center [70, 346] width 141 height 71
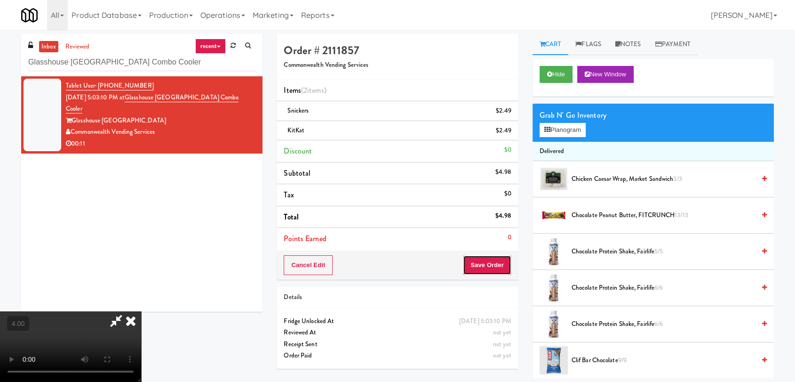
click at [504, 265] on button "Save Order" at bounding box center [487, 265] width 48 height 20
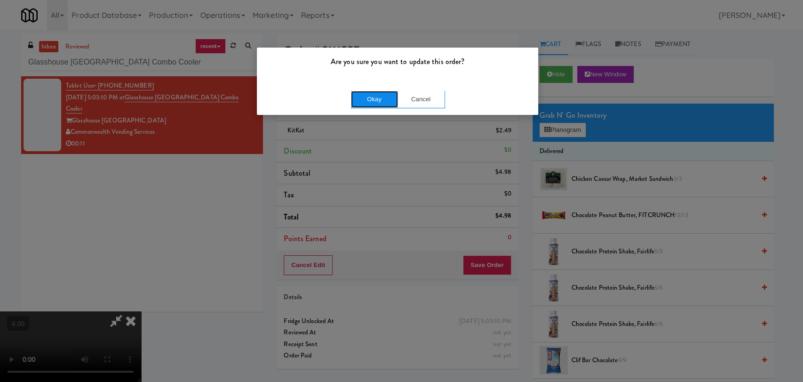
click at [376, 94] on button "Okay" at bounding box center [374, 99] width 47 height 17
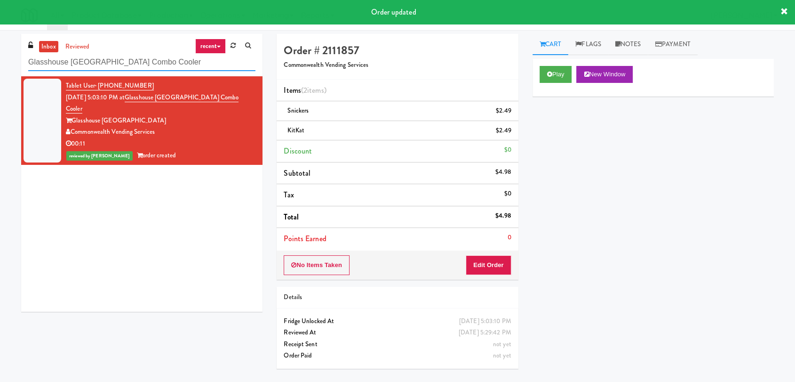
paste input "Arte KC- Drinks- Right"
drag, startPoint x: 171, startPoint y: 61, endPoint x: 0, endPoint y: 56, distance: 170.9
click at [0, 56] on div "inbox reviewed recent all unclear take inventory issue suspicious failed recent…" at bounding box center [397, 206] width 795 height 344
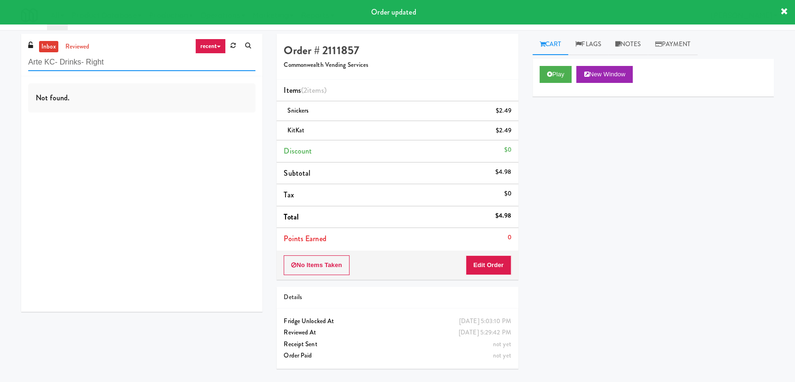
type input "Arte KC- Drinks- Right"
click at [149, 132] on div "Not found." at bounding box center [141, 193] width 241 height 235
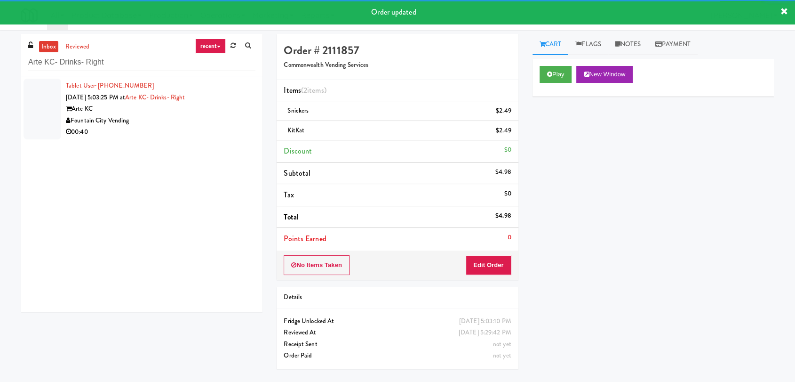
click at [172, 123] on div "Fountain City Vending" at bounding box center [161, 121] width 190 height 12
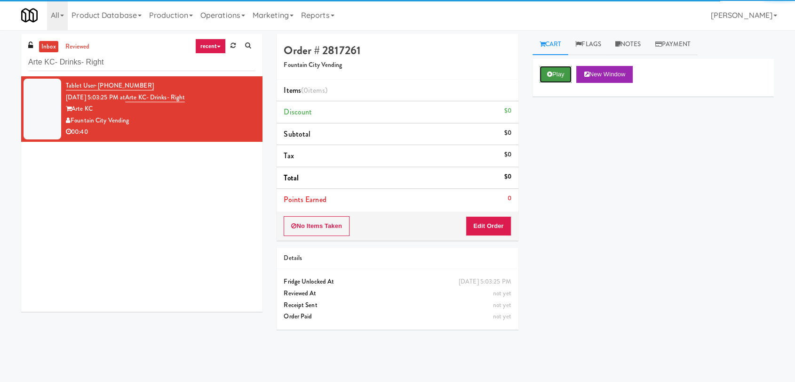
click at [563, 78] on button "Play" at bounding box center [556, 74] width 32 height 17
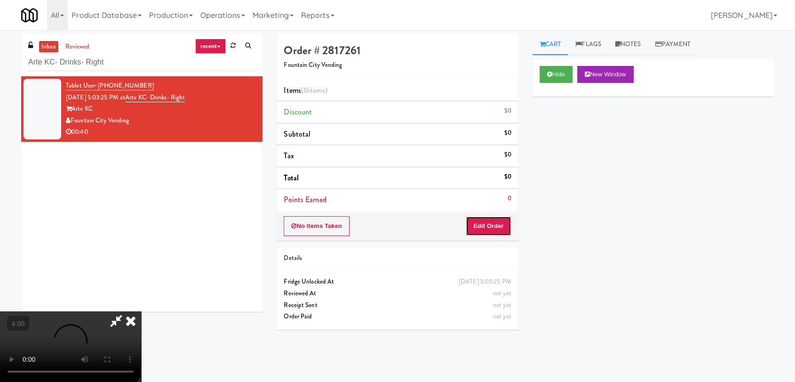
click at [496, 227] on button "Edit Order" at bounding box center [489, 226] width 46 height 20
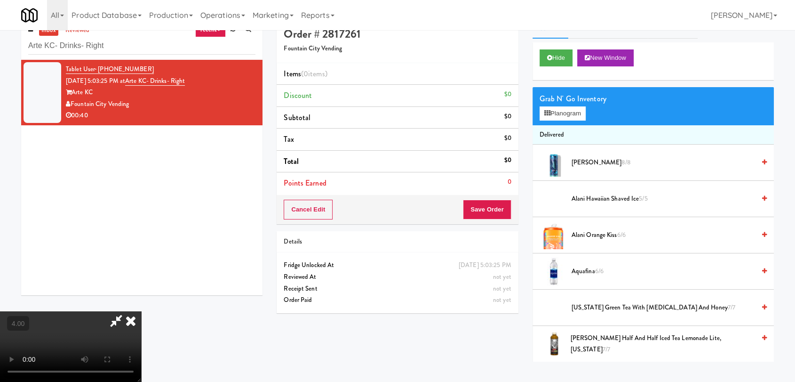
scroll to position [30, 0]
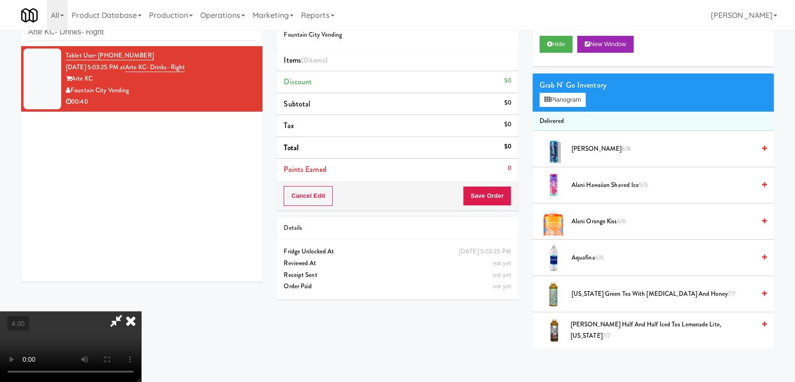
click at [136, 311] on video at bounding box center [70, 346] width 141 height 71
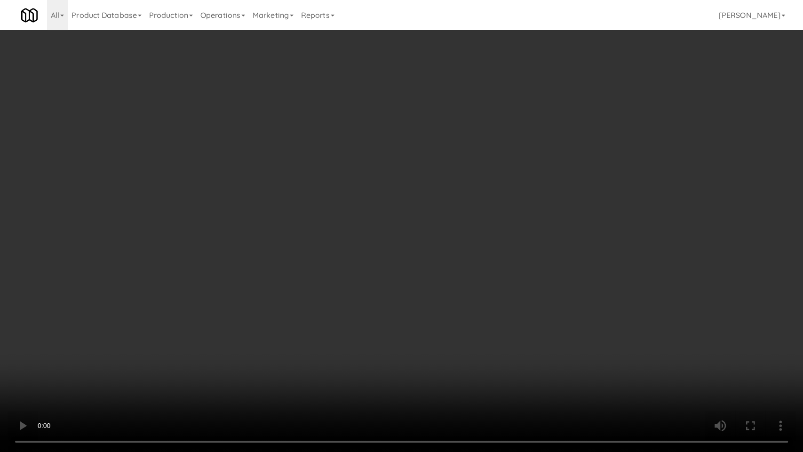
click at [94, 378] on video at bounding box center [401, 226] width 803 height 452
click at [139, 358] on video at bounding box center [401, 226] width 803 height 452
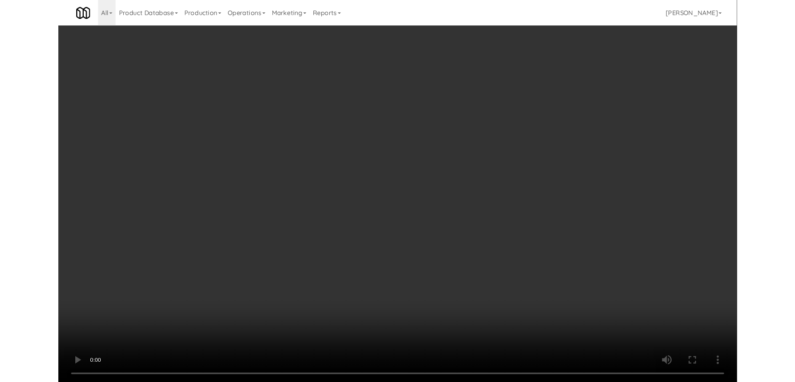
scroll to position [17, 0]
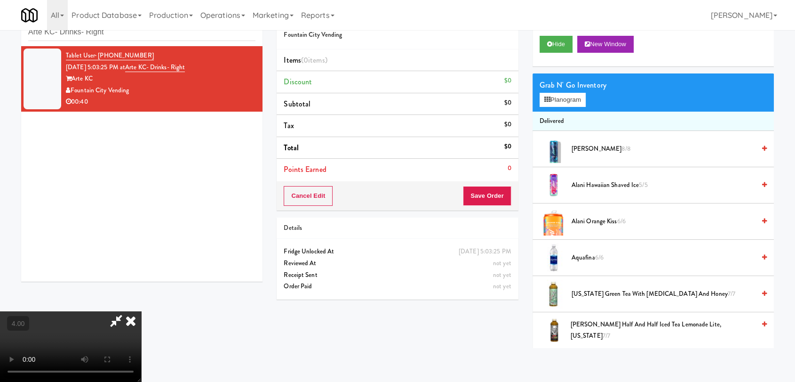
click at [140, 312] on video at bounding box center [70, 346] width 141 height 71
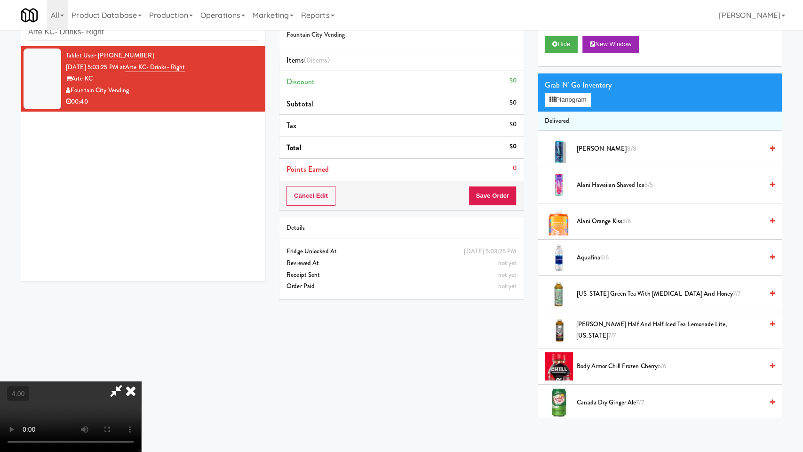
click at [140, 381] on video at bounding box center [70, 416] width 141 height 71
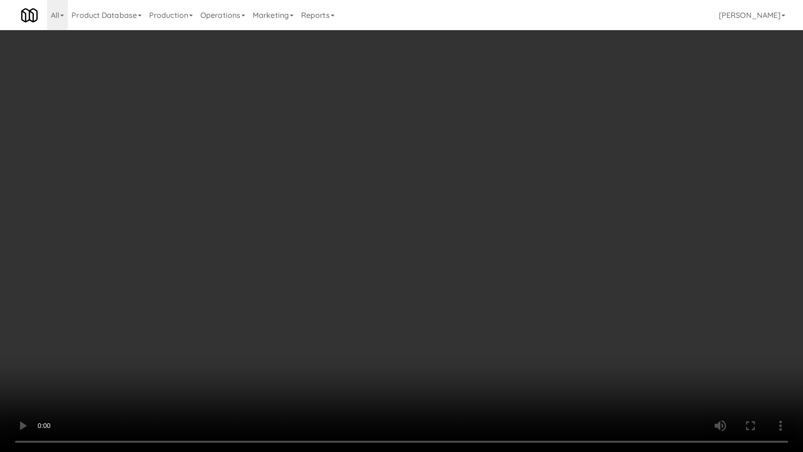
click at [140, 358] on video at bounding box center [401, 226] width 803 height 452
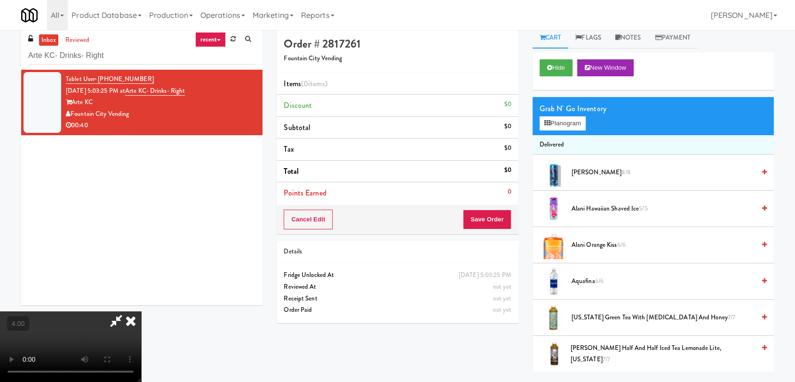
scroll to position [0, 0]
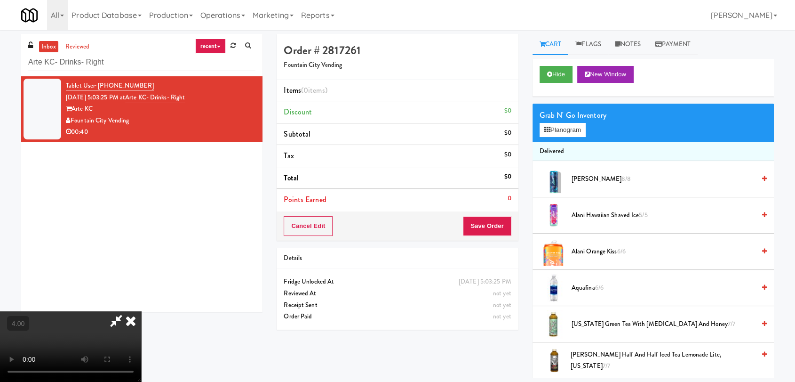
click at [141, 311] on icon at bounding box center [130, 320] width 21 height 19
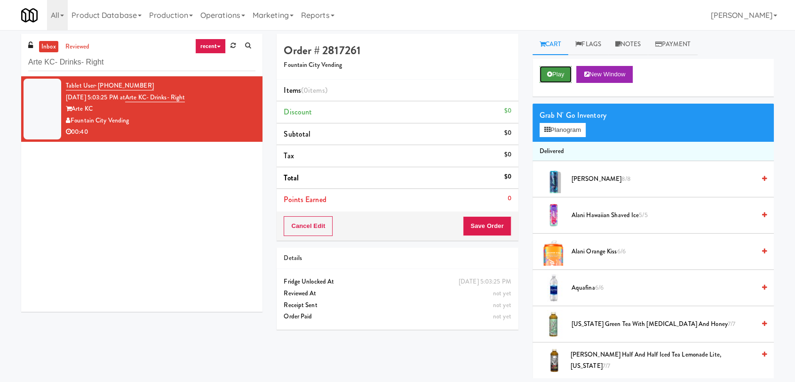
click at [548, 80] on button "Play" at bounding box center [556, 74] width 32 height 17
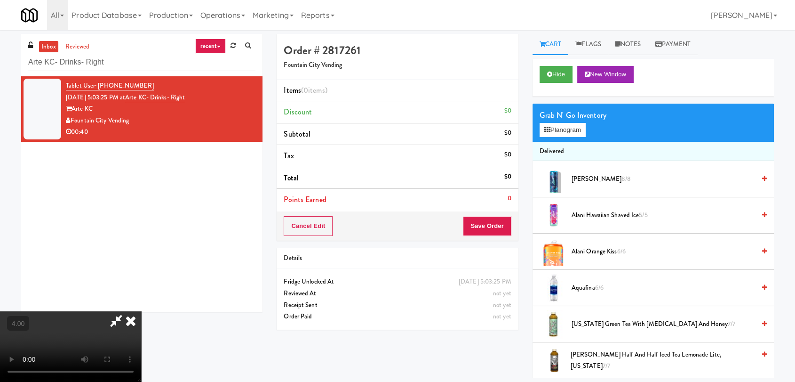
click at [141, 311] on video at bounding box center [70, 346] width 141 height 71
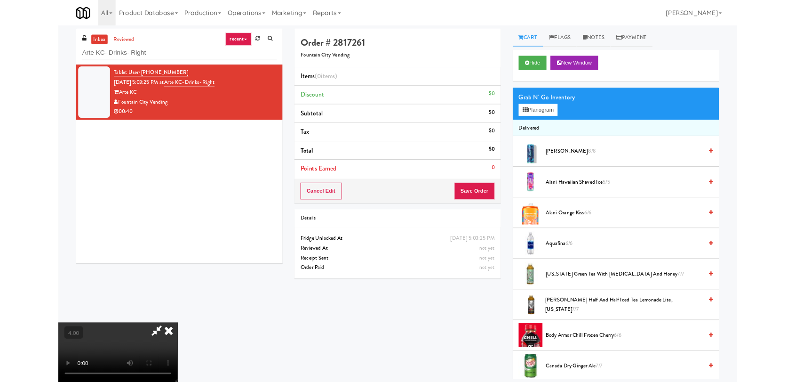
scroll to position [19, 0]
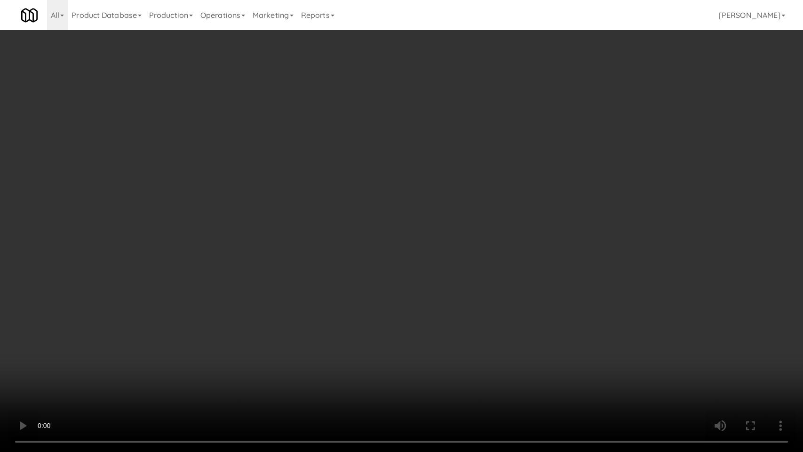
click at [301, 281] on video at bounding box center [401, 226] width 803 height 452
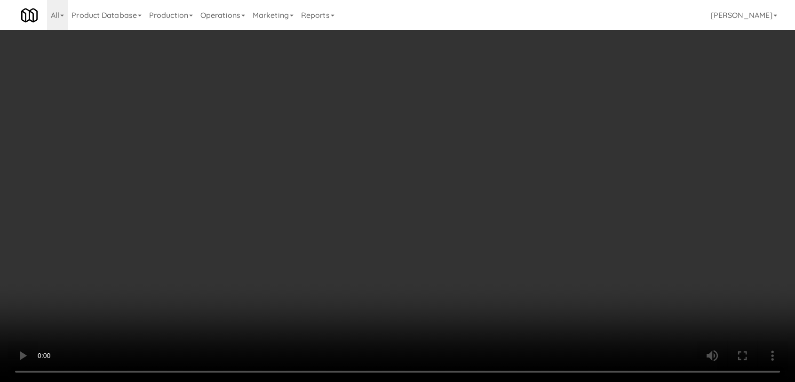
scroll to position [0, 0]
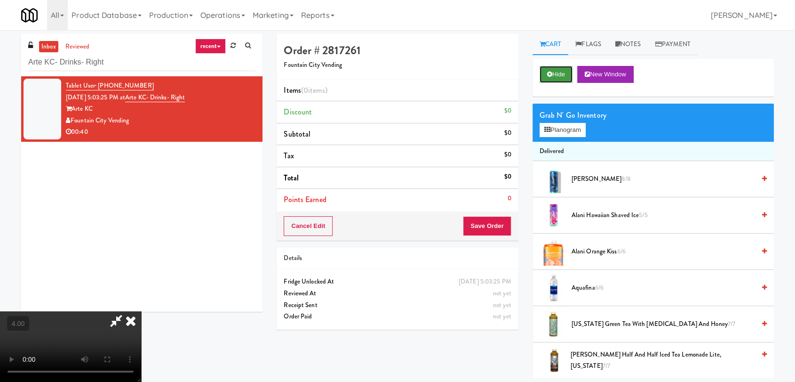
click at [542, 74] on button "Hide" at bounding box center [556, 74] width 33 height 17
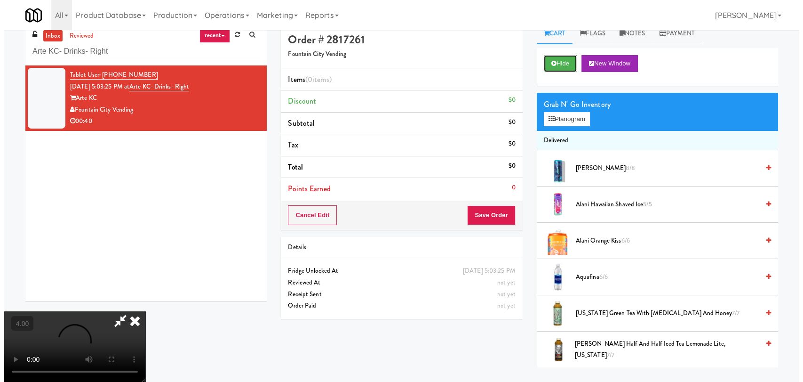
scroll to position [30, 0]
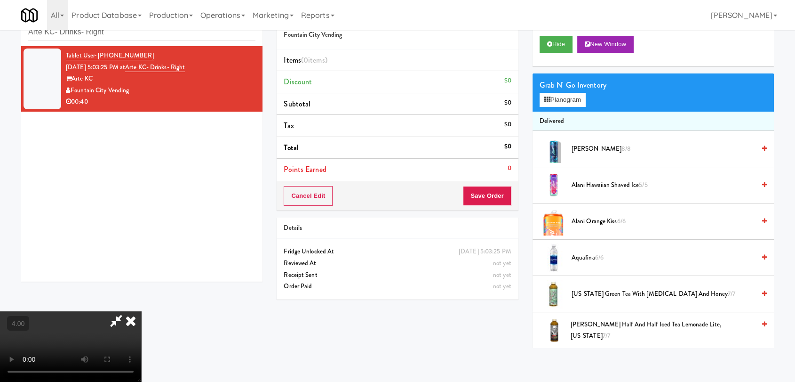
click at [94, 311] on video at bounding box center [70, 346] width 141 height 71
click at [115, 311] on video at bounding box center [70, 346] width 141 height 71
click at [141, 311] on video at bounding box center [70, 346] width 141 height 71
click at [120, 317] on video at bounding box center [70, 346] width 141 height 71
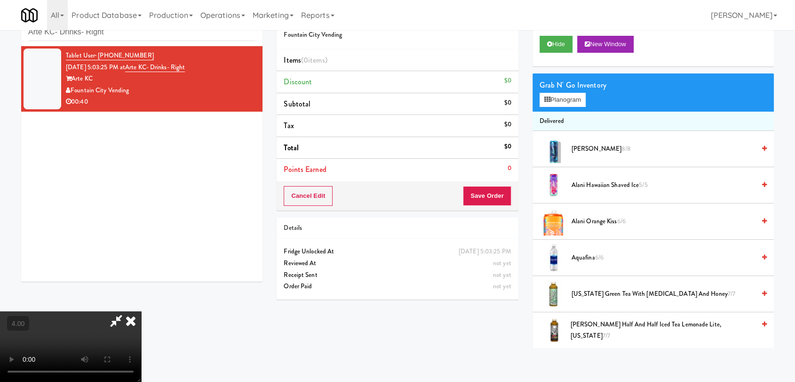
click at [71, 319] on video at bounding box center [70, 346] width 141 height 71
click at [98, 322] on video at bounding box center [70, 346] width 141 height 71
click at [85, 321] on video at bounding box center [70, 346] width 141 height 71
click at [86, 321] on video at bounding box center [70, 346] width 141 height 71
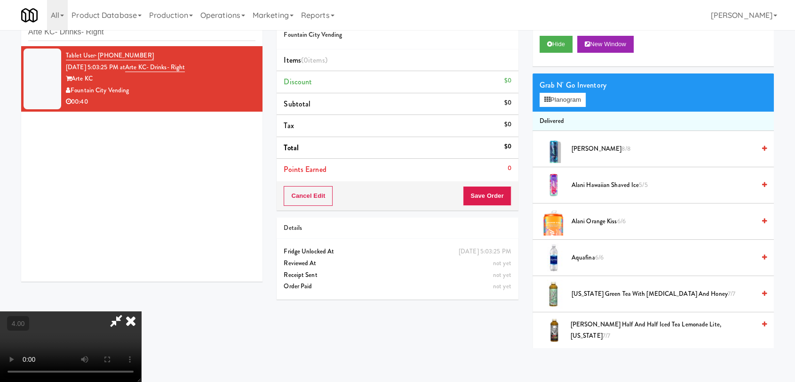
click at [61, 311] on video at bounding box center [70, 346] width 141 height 71
click at [98, 311] on video at bounding box center [70, 346] width 141 height 71
click at [583, 101] on button "Planogram" at bounding box center [563, 100] width 46 height 14
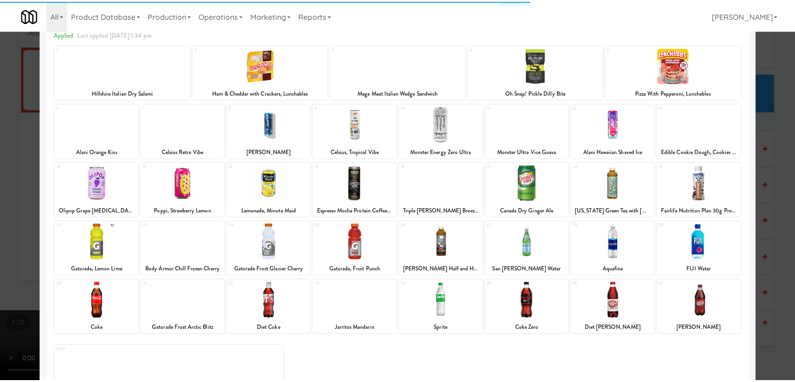
scroll to position [80, 0]
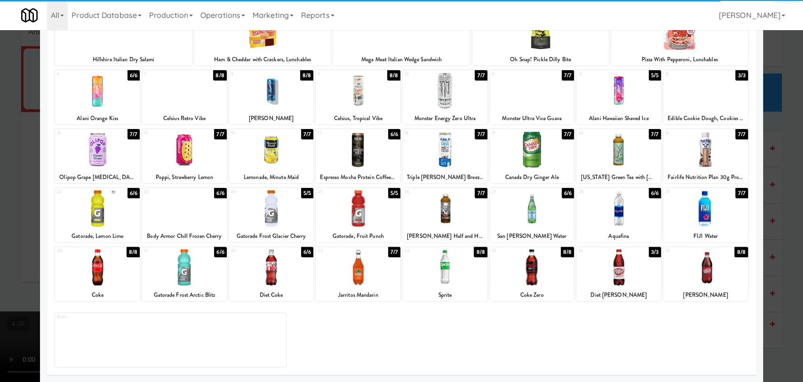
click at [120, 274] on div at bounding box center [97, 267] width 85 height 36
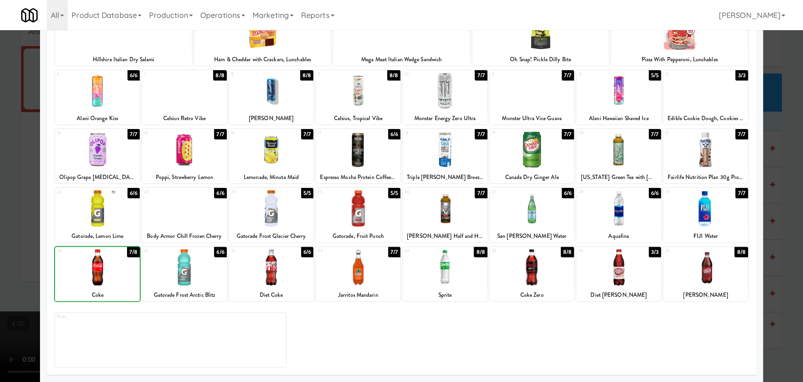
click at [0, 124] on div at bounding box center [401, 191] width 803 height 382
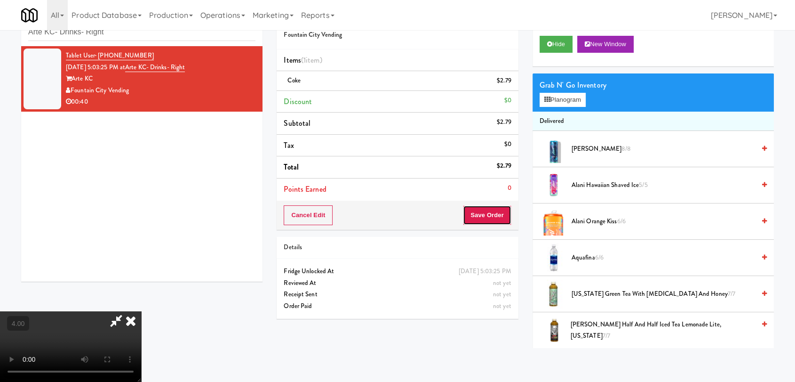
click at [490, 213] on button "Save Order" at bounding box center [487, 215] width 48 height 20
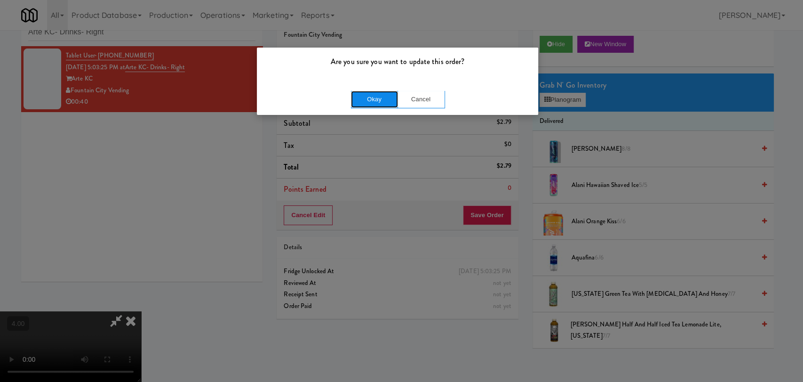
click at [368, 101] on button "Okay" at bounding box center [374, 99] width 47 height 17
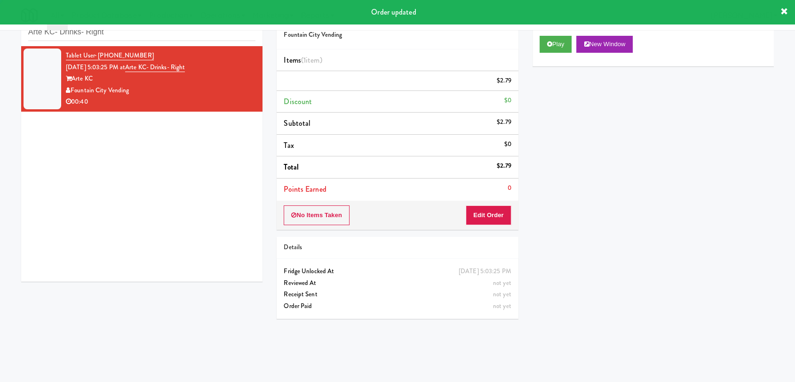
click at [463, 37] on h5 "Fountain City Vending" at bounding box center [397, 35] width 227 height 7
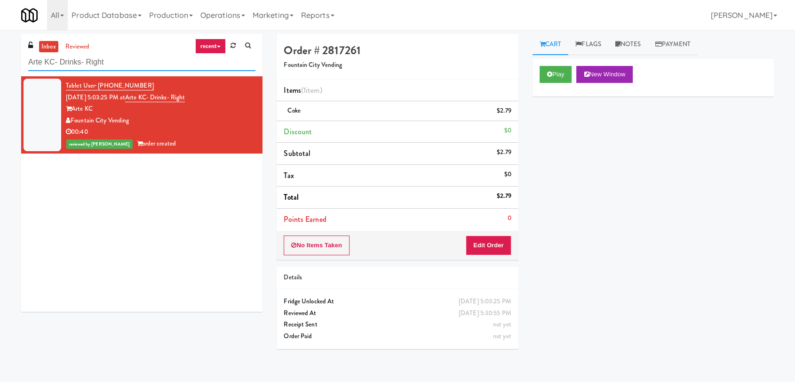
paste input "Ellicott House - Fridge"
drag, startPoint x: 84, startPoint y: 56, endPoint x: 0, endPoint y: 47, distance: 84.3
click at [0, 47] on div "inbox reviewed recent all unclear take inventory issue suspicious failed recent…" at bounding box center [397, 206] width 795 height 344
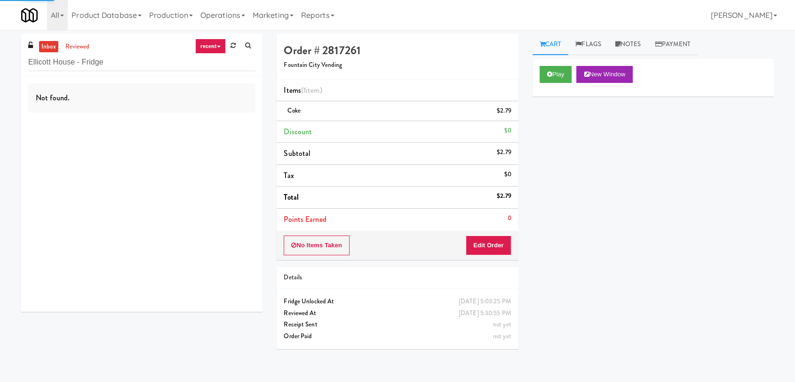
drag, startPoint x: 138, startPoint y: 111, endPoint x: 138, endPoint y: 116, distance: 5.7
click at [138, 116] on div "Not found." at bounding box center [141, 193] width 241 height 235
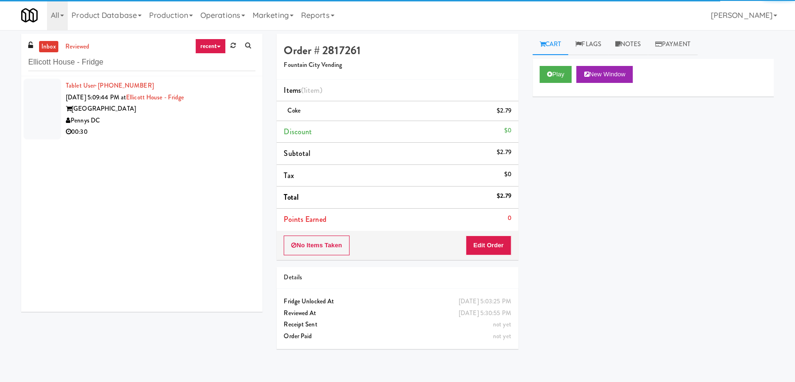
click at [196, 118] on div "Pennys DC" at bounding box center [161, 121] width 190 height 12
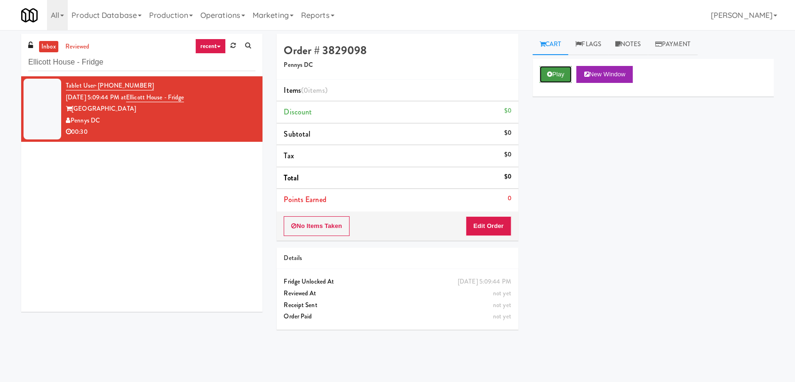
click at [569, 69] on button "Play" at bounding box center [556, 74] width 32 height 17
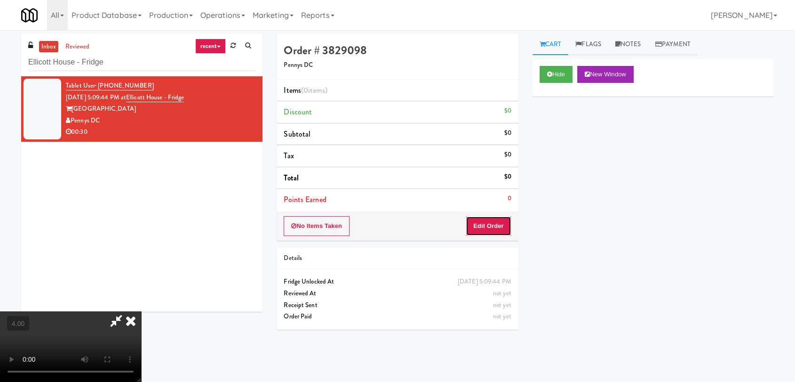
click at [496, 224] on button "Edit Order" at bounding box center [489, 226] width 46 height 20
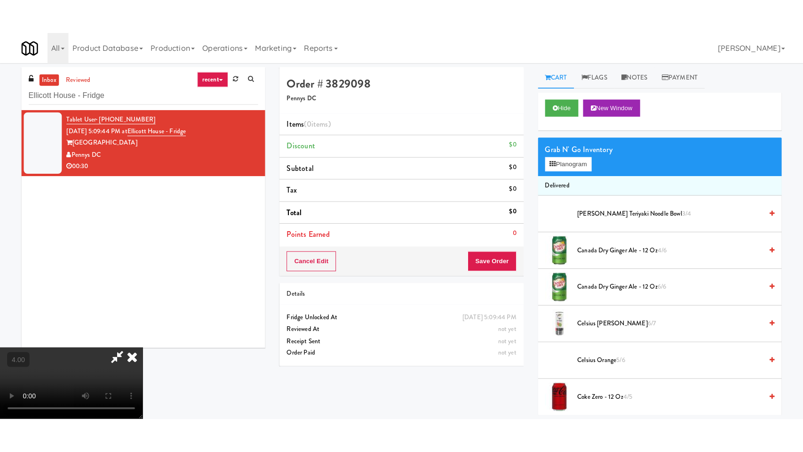
scroll to position [144, 0]
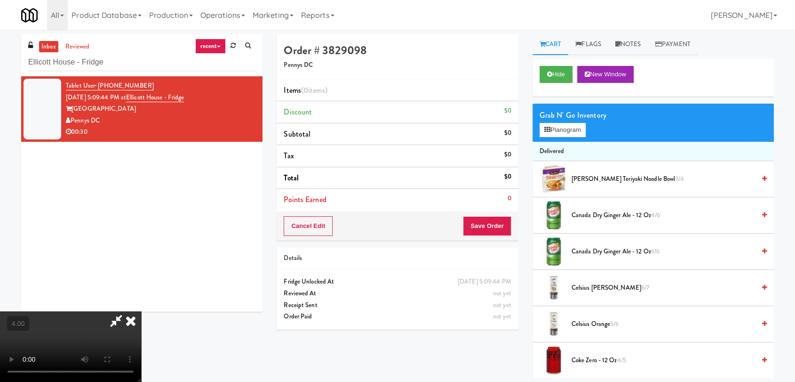
click at [141, 311] on video at bounding box center [70, 346] width 141 height 71
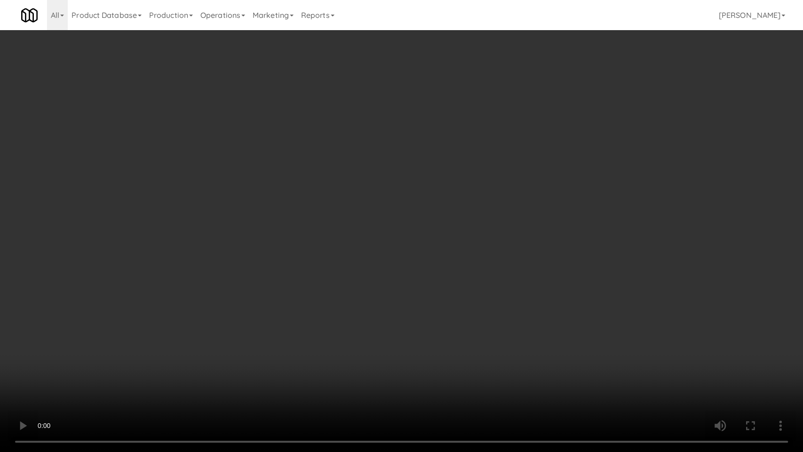
click at [399, 282] on video at bounding box center [401, 226] width 803 height 452
click at [365, 315] on video at bounding box center [401, 226] width 803 height 452
click at [89, 316] on video at bounding box center [401, 226] width 803 height 452
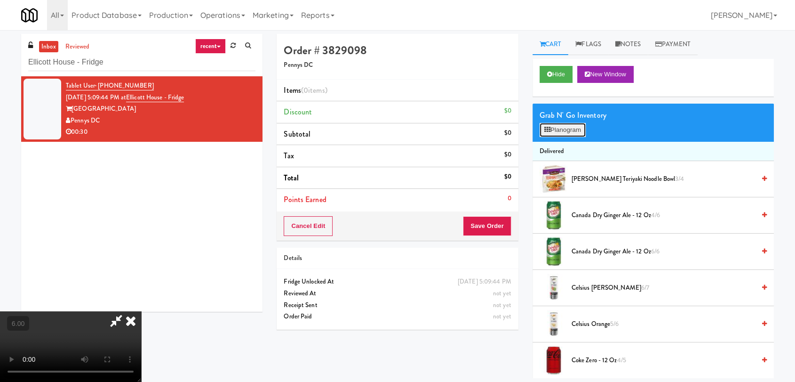
click at [563, 133] on button "Planogram" at bounding box center [563, 130] width 46 height 14
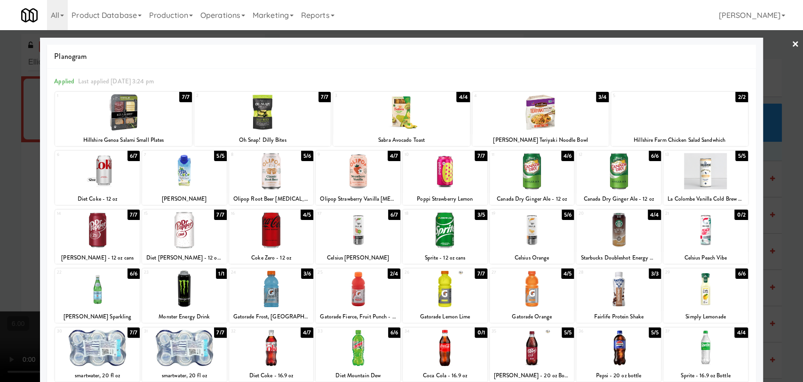
click at [421, 120] on div at bounding box center [401, 112] width 136 height 36
click at [108, 296] on div at bounding box center [97, 289] width 85 height 36
drag, startPoint x: 0, startPoint y: 144, endPoint x: 5, endPoint y: 145, distance: 5.3
click at [2, 145] on div at bounding box center [401, 191] width 803 height 382
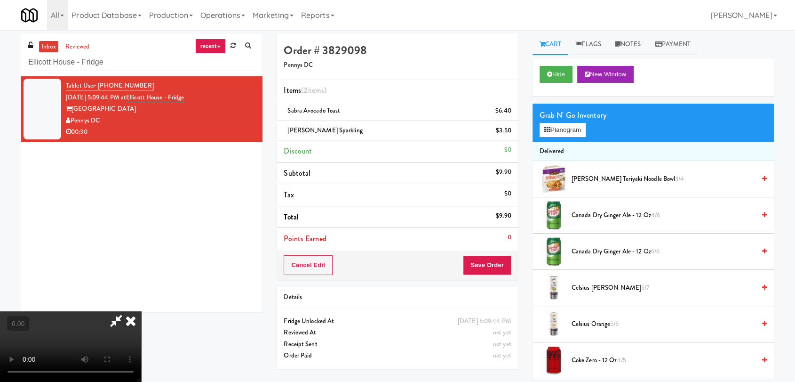
click at [451, 27] on div "All 325 Vending https://classic.micromart.com/vision-orders/788350?operator_id=…" at bounding box center [397, 15] width 753 height 30
click at [141, 311] on icon at bounding box center [130, 320] width 21 height 19
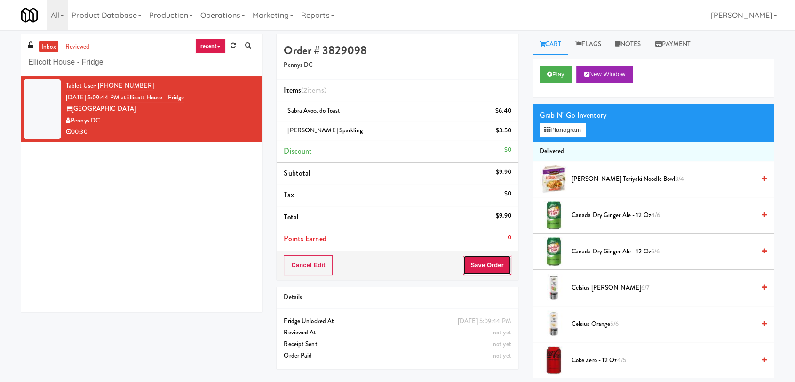
click at [495, 264] on button "Save Order" at bounding box center [487, 265] width 48 height 20
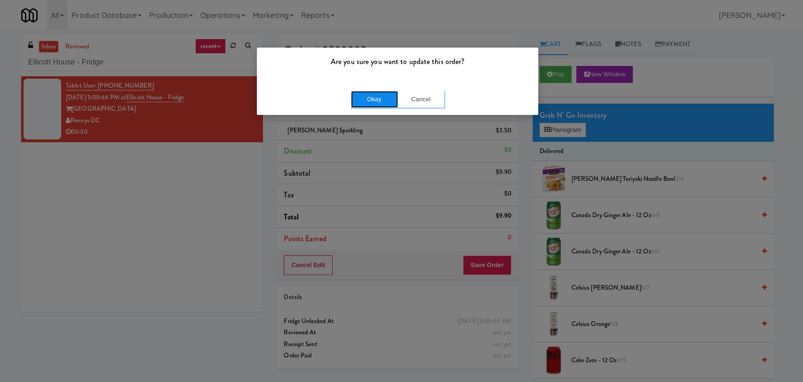
click at [375, 98] on button "Okay" at bounding box center [374, 99] width 47 height 17
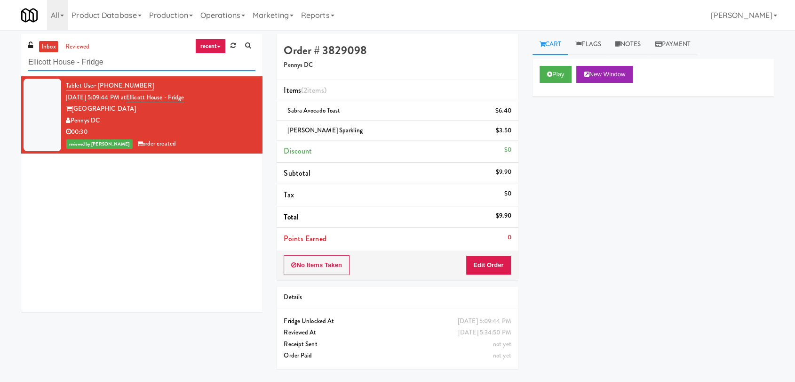
paste input "IKEA CDC Mississauga"
drag, startPoint x: 112, startPoint y: 61, endPoint x: 8, endPoint y: 61, distance: 104.9
click at [8, 61] on div "inbox reviewed recent all unclear take inventory issue suspicious failed recent…" at bounding box center [397, 206] width 795 height 344
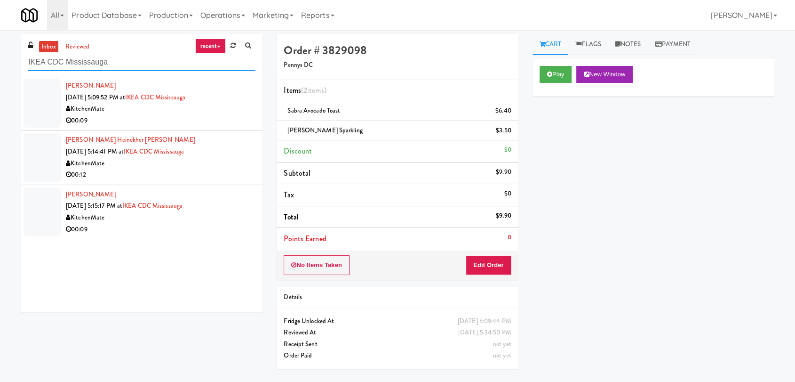
type input "IKEA CDC Mississauga"
click at [215, 105] on div "KitchenMate" at bounding box center [161, 109] width 190 height 12
